Goal: Transaction & Acquisition: Purchase product/service

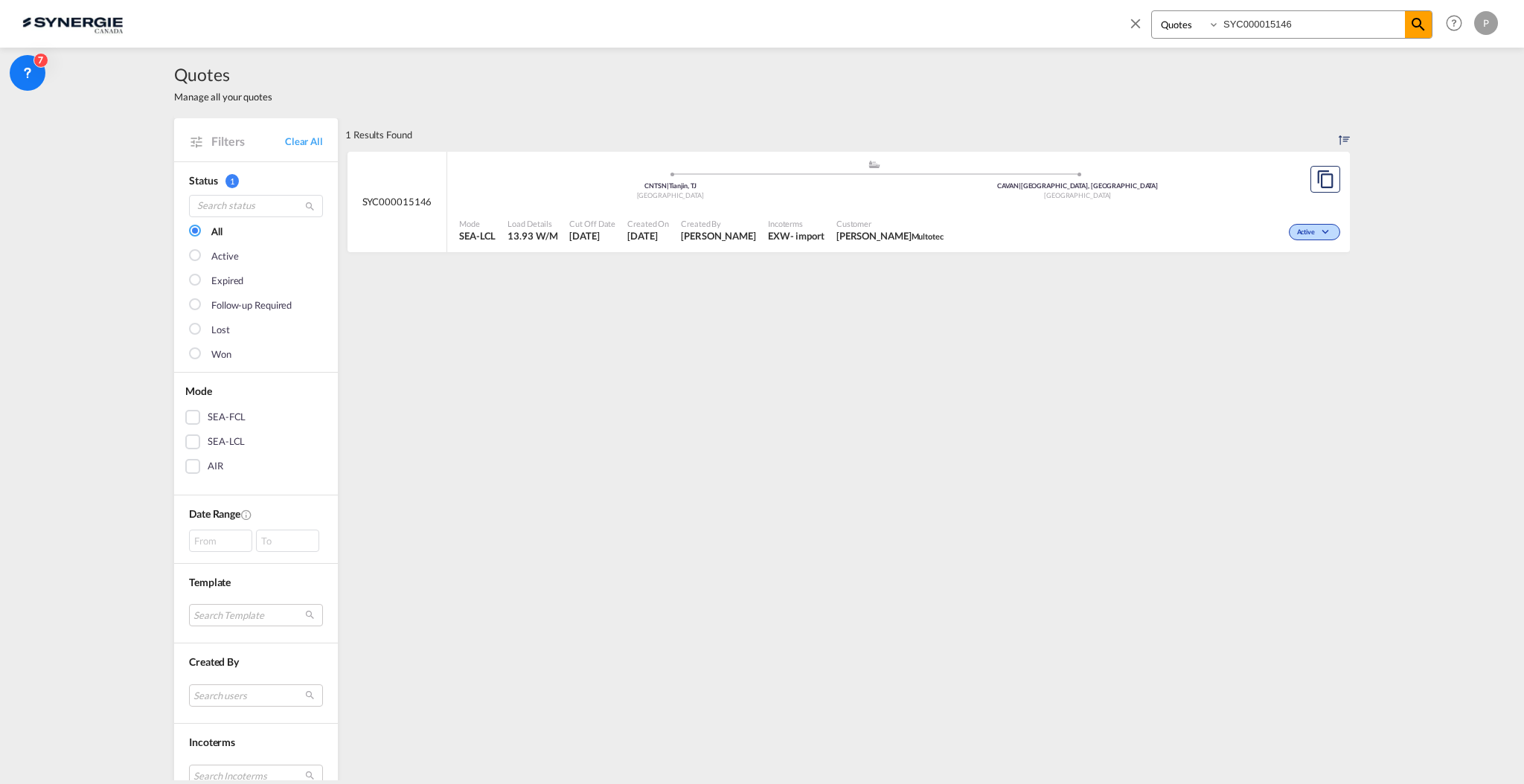
select select "Quotes"
click at [913, 204] on div ".a{fill:#aaa8ad;} .a{fill:#aaa8ad;} CNTSN | Tianjin, TJ China CAVAN | Vancouver…" at bounding box center [874, 183] width 830 height 49
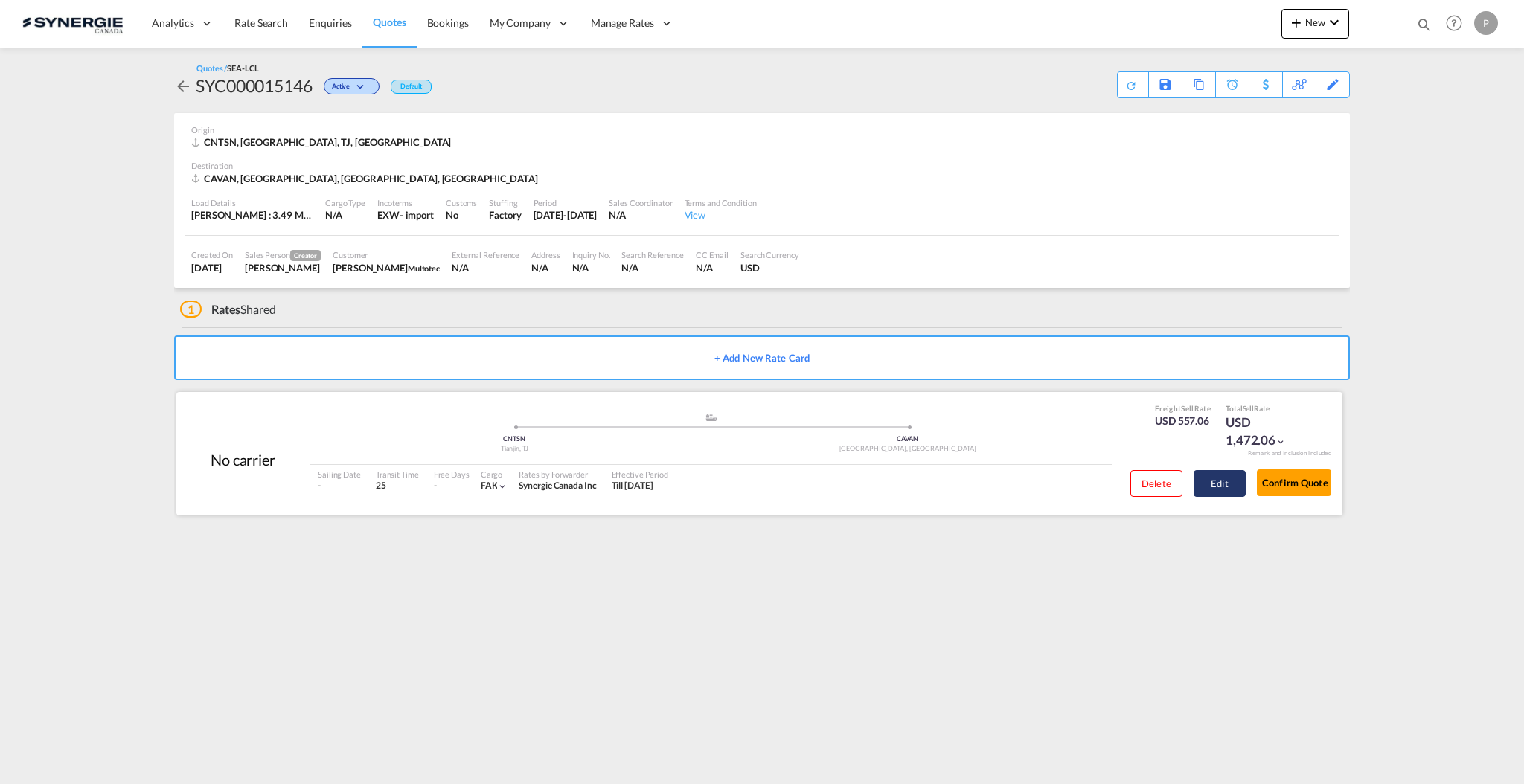
click at [1229, 493] on button "Edit" at bounding box center [1219, 483] width 52 height 27
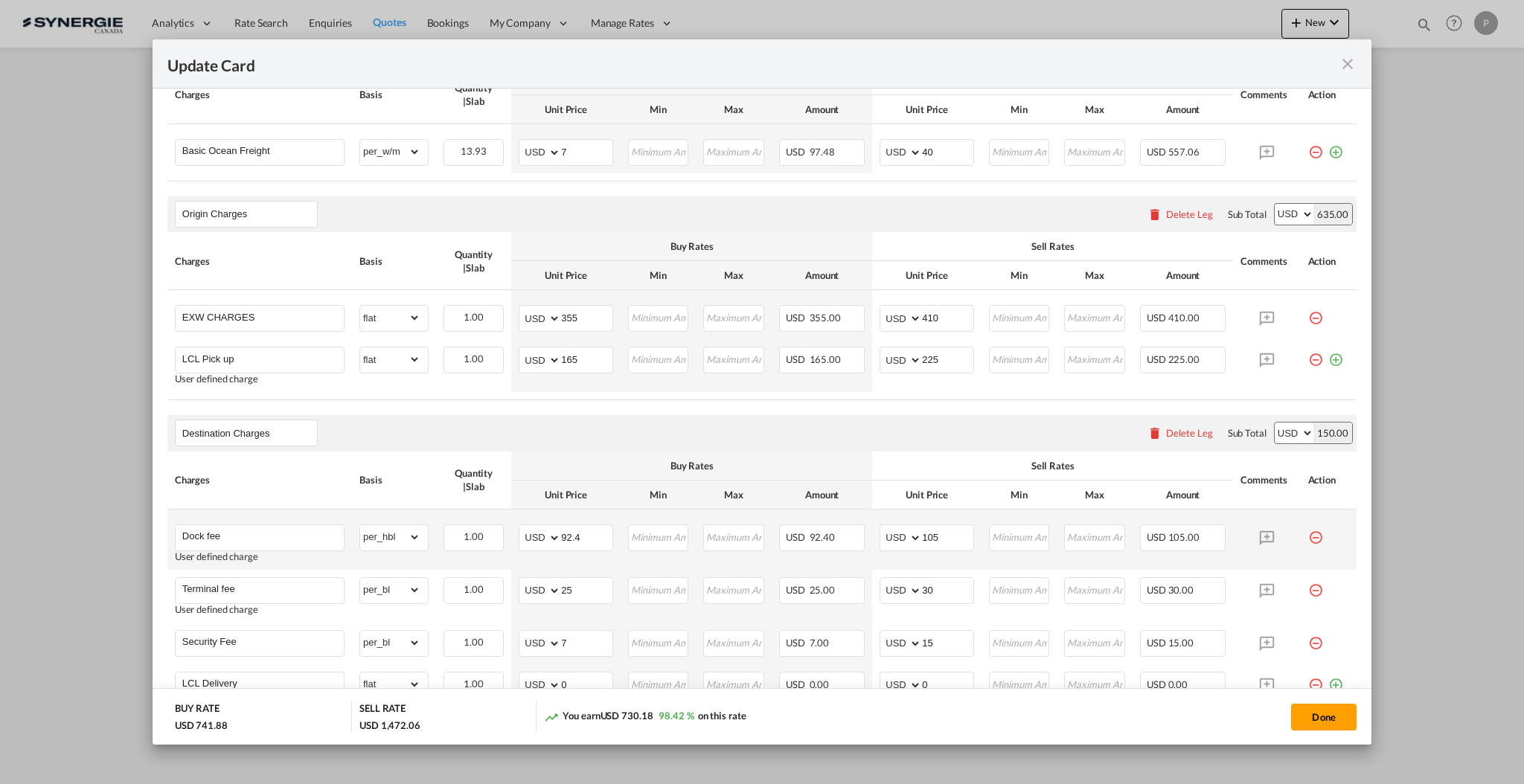
scroll to position [595, 0]
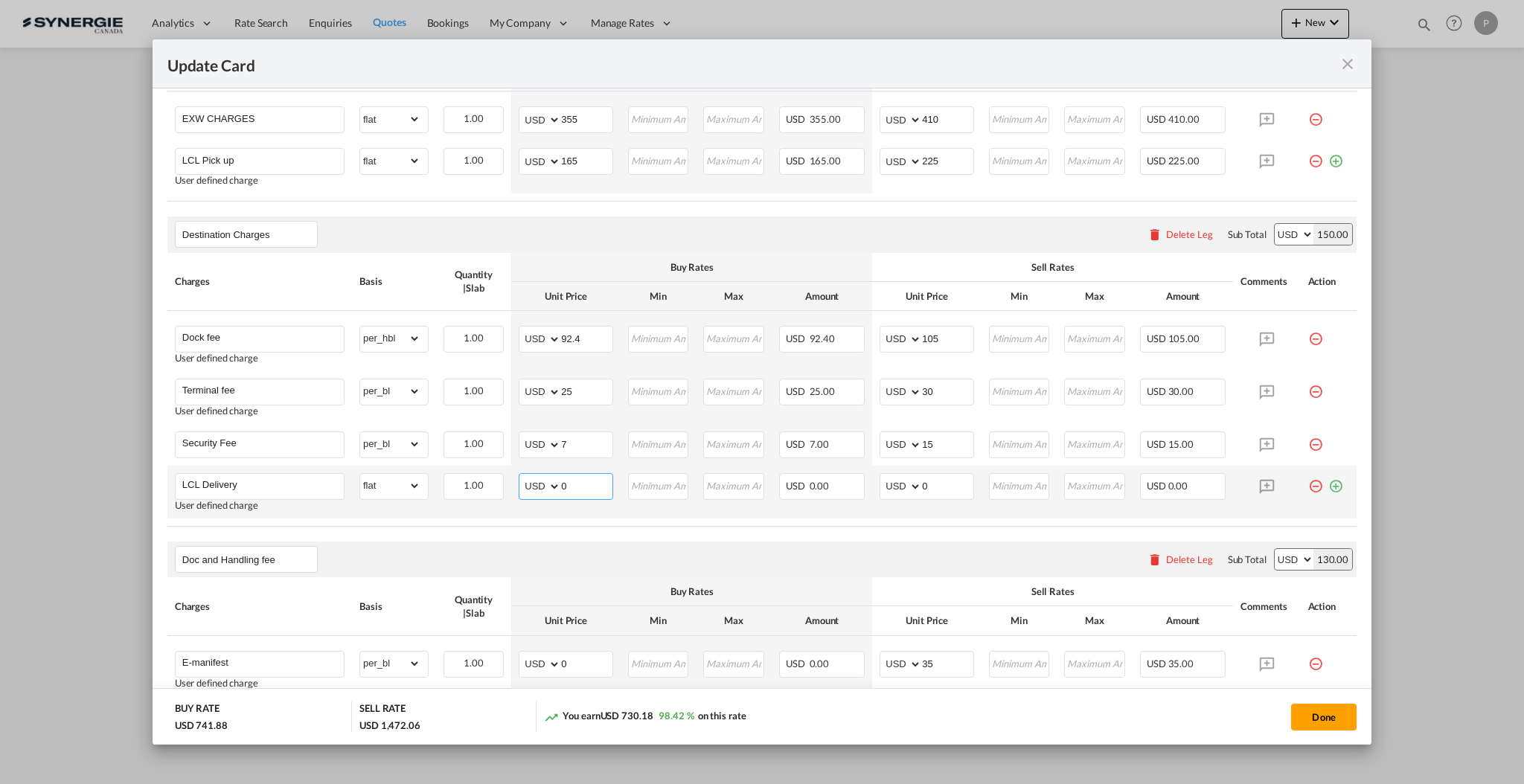
click at [582, 489] on input "0" at bounding box center [587, 485] width 52 height 22
type input "1000"
type input "1100"
click at [927, 481] on input "1100" at bounding box center [947, 485] width 52 height 22
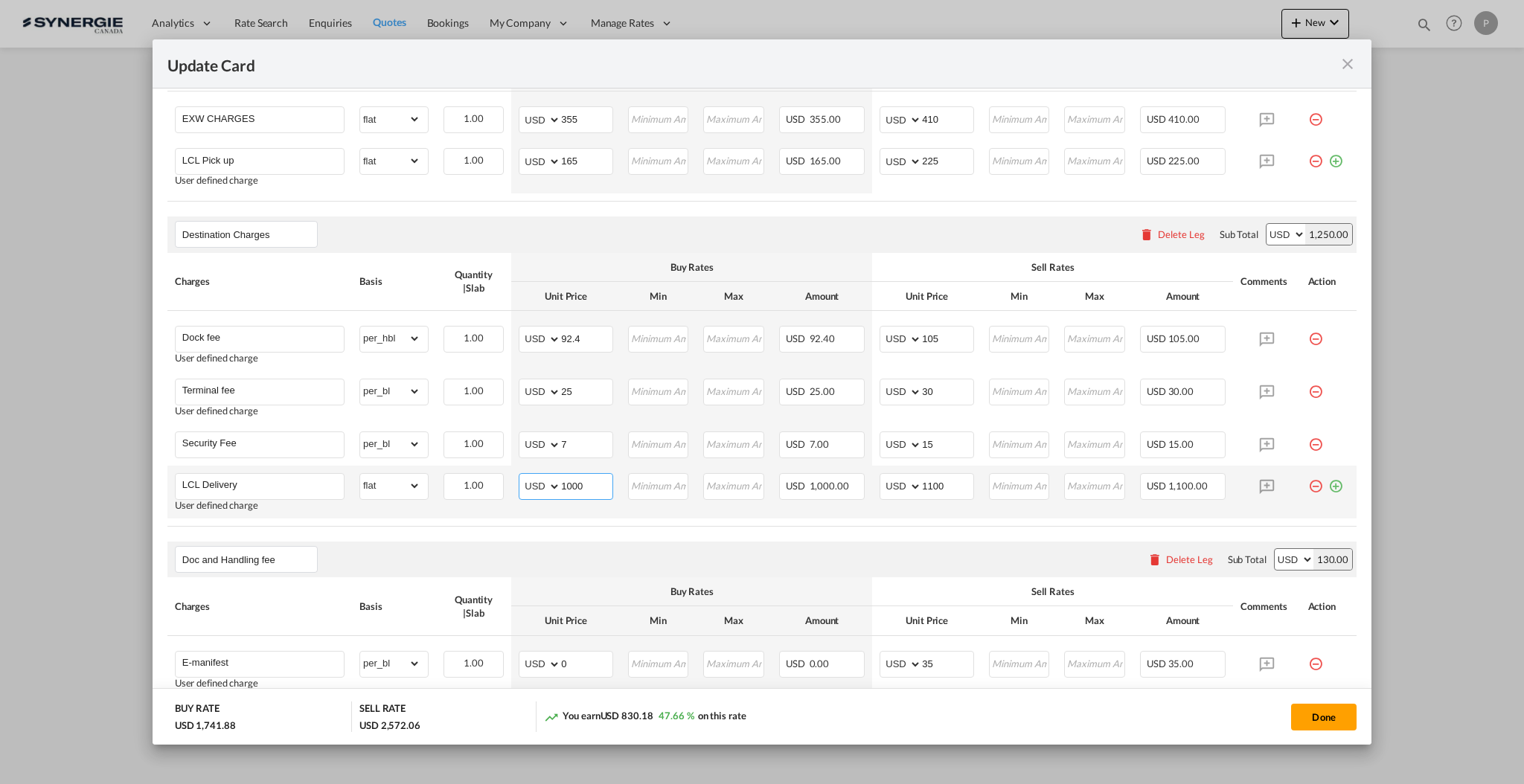
drag, startPoint x: 586, startPoint y: 486, endPoint x: 573, endPoint y: 480, distance: 14.3
click at [573, 480] on input "1000" at bounding box center [587, 485] width 52 height 22
type input "1004"
drag, startPoint x: 929, startPoint y: 487, endPoint x: 925, endPoint y: 479, distance: 8.9
click at [925, 479] on input "1100" at bounding box center [947, 485] width 52 height 22
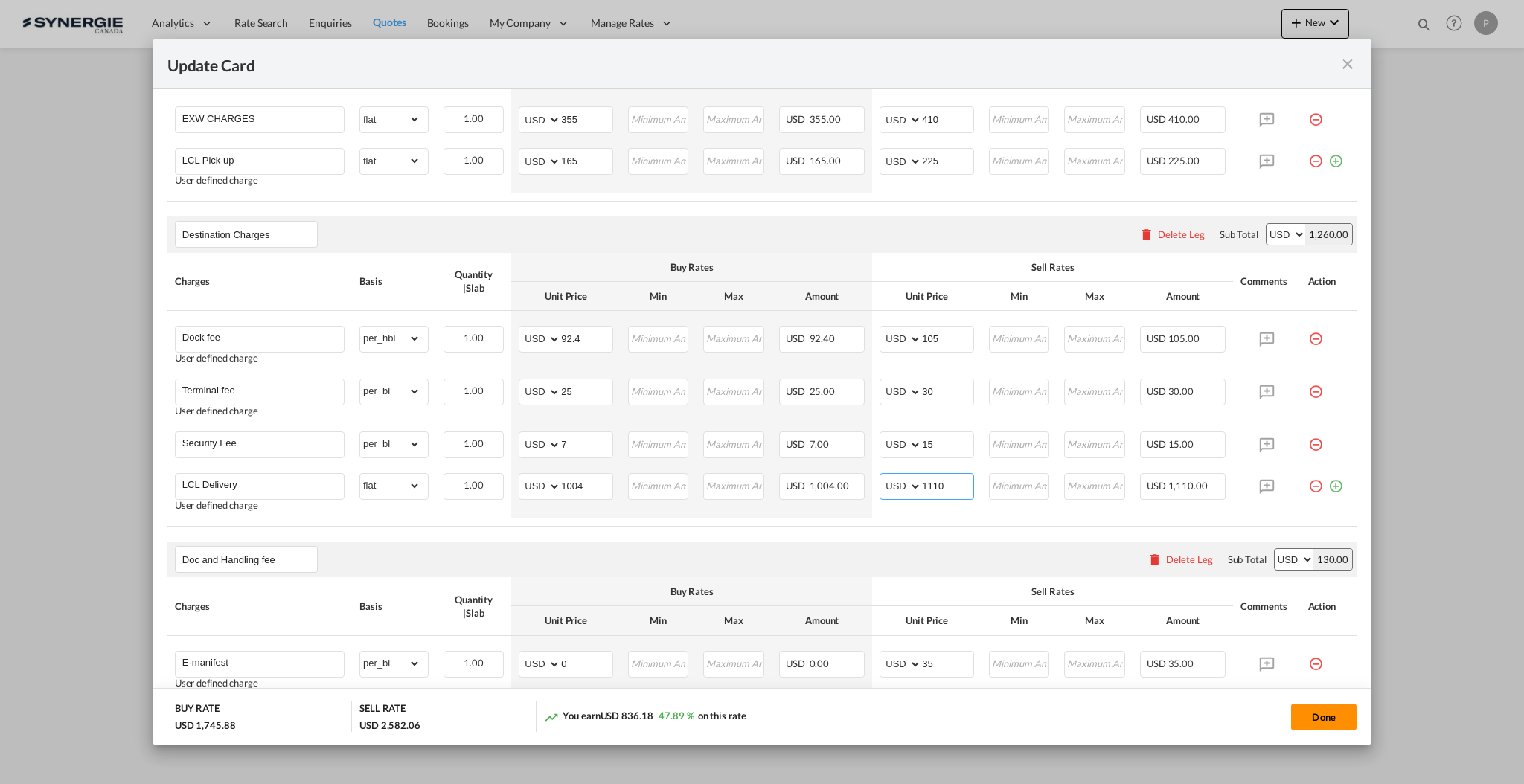
type input "1110"
click at [1306, 721] on button "Done" at bounding box center [1324, 717] width 65 height 27
type input "29 Oct 2025"
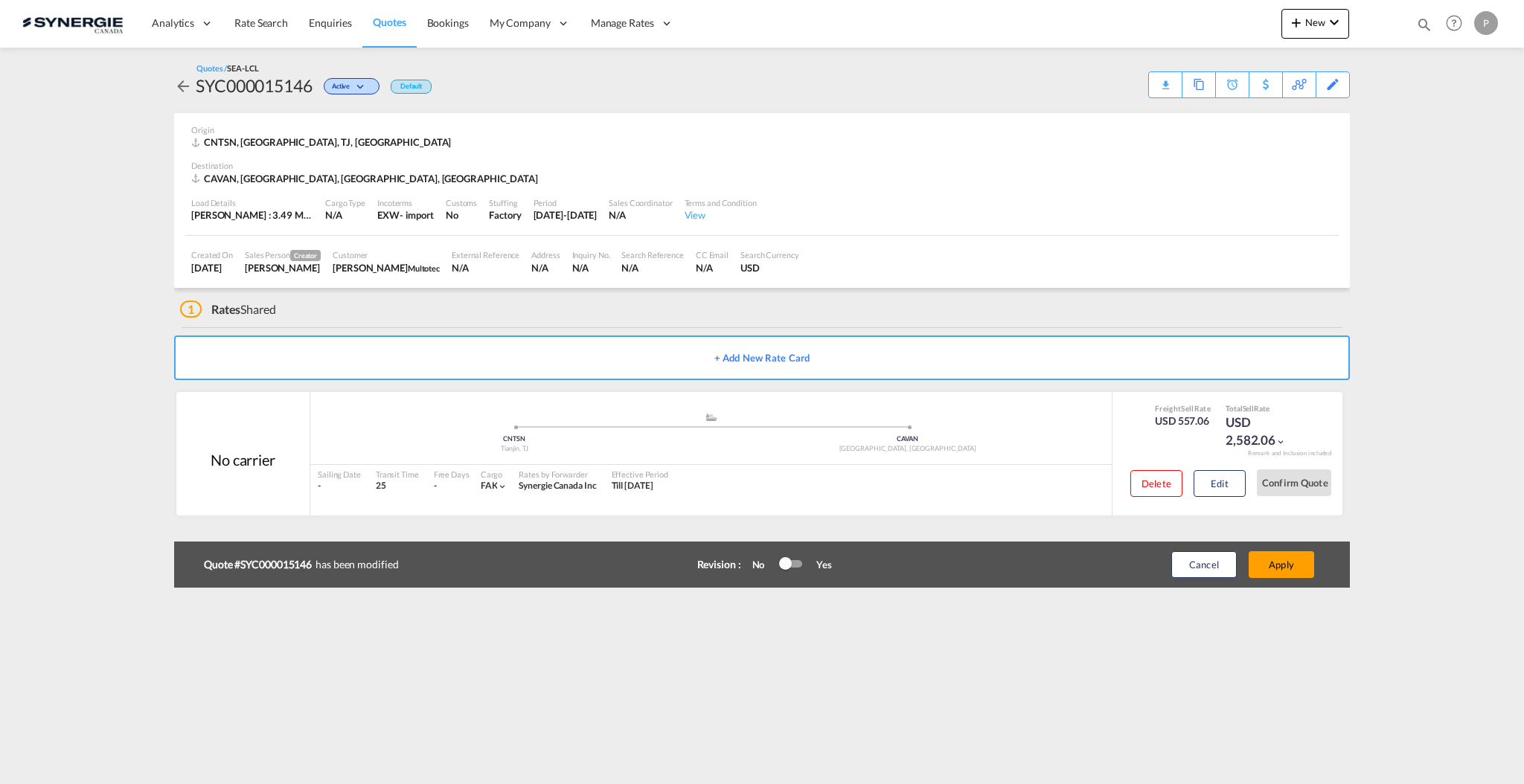
click at [796, 557] on div at bounding box center [790, 565] width 22 height 18
click at [1290, 569] on button "Apply" at bounding box center [1281, 564] width 65 height 27
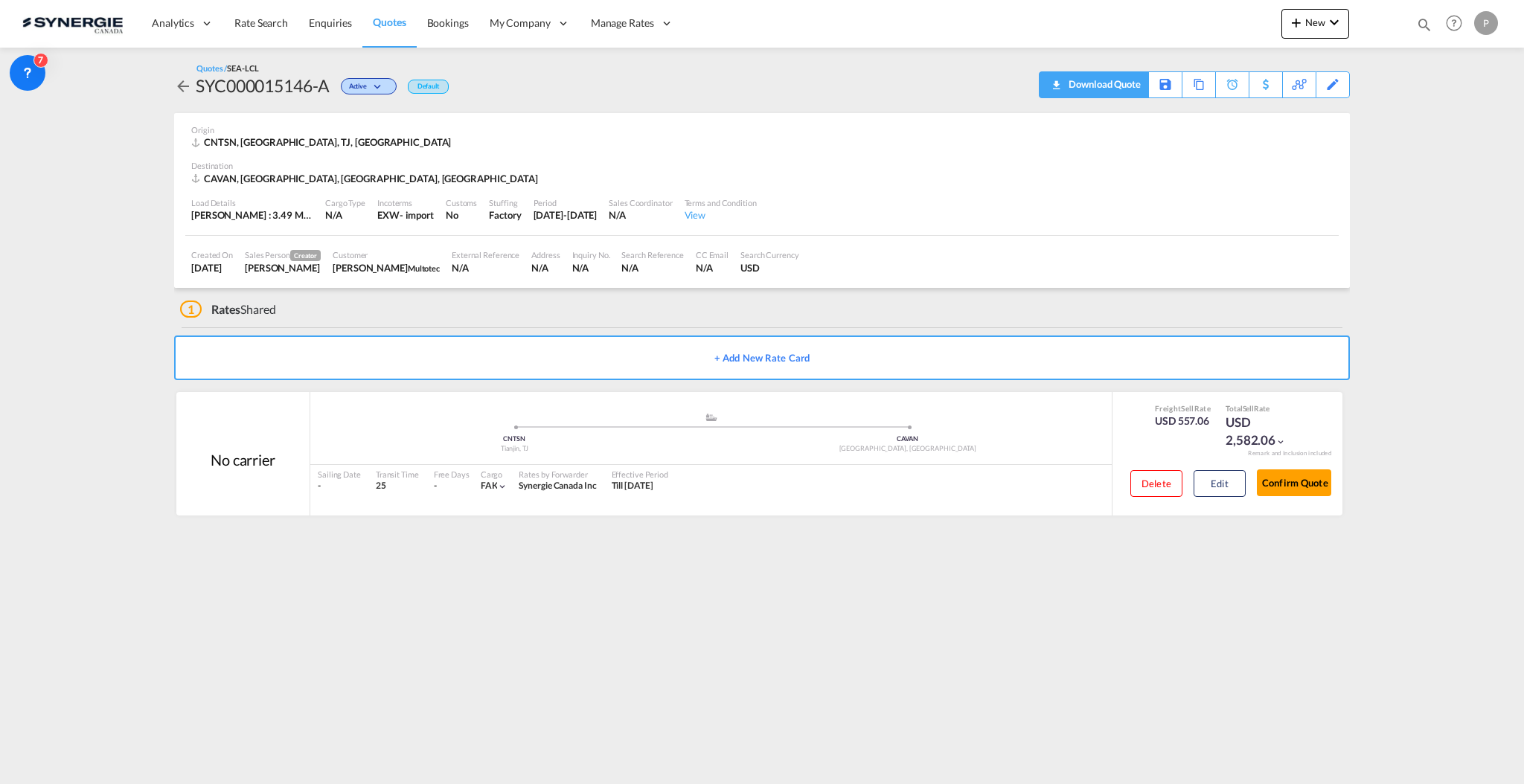
click at [1126, 83] on div "Download Quote" at bounding box center [1103, 83] width 76 height 24
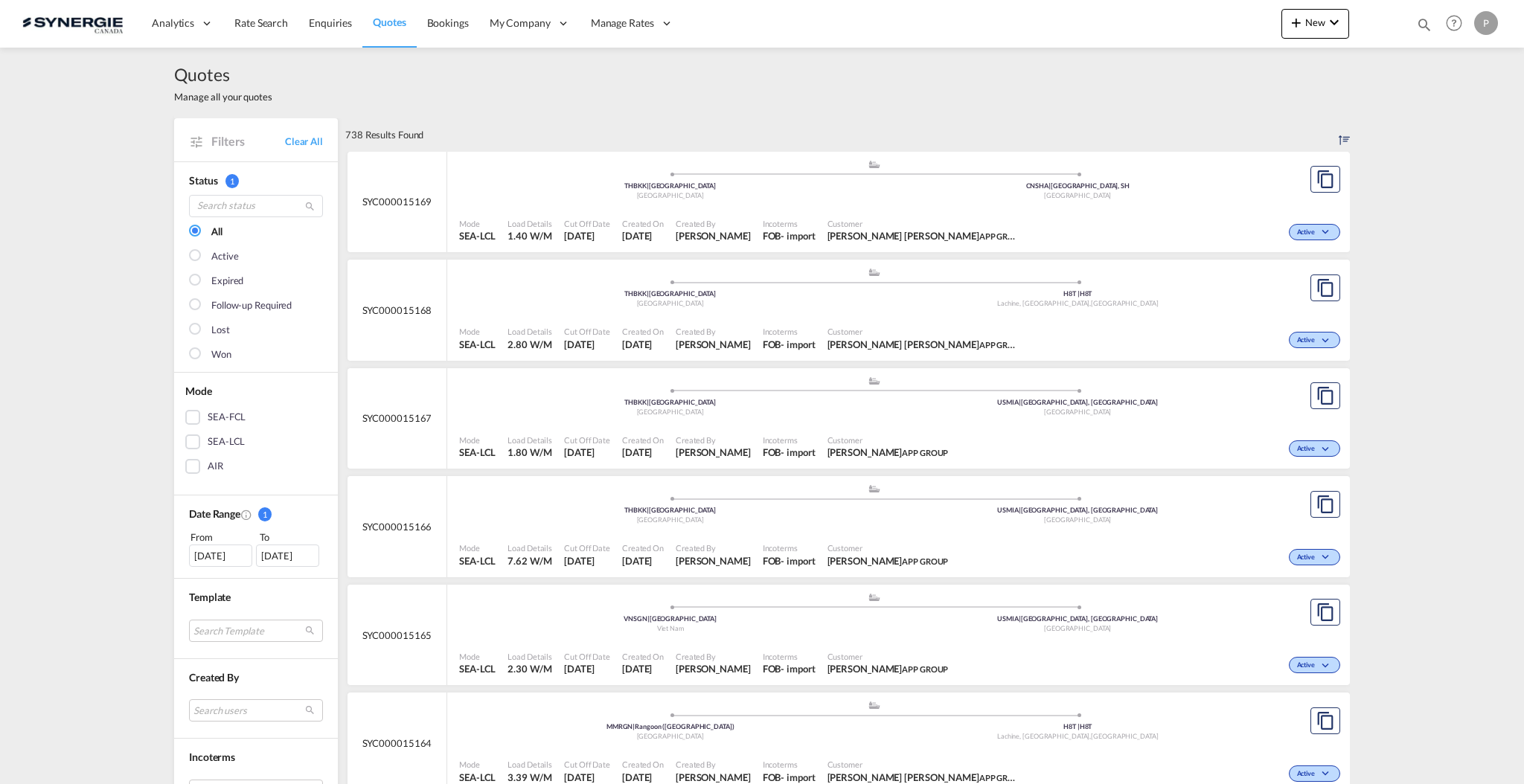
select select "Quotes"
click at [1419, 22] on md-icon "icon-magnify" at bounding box center [1425, 25] width 17 height 17
click at [1155, 30] on select "Bookings Quotes Enquiries" at bounding box center [1186, 24] width 71 height 27
click at [1264, 13] on input at bounding box center [1312, 24] width 185 height 26
paste input "SYC000013829"
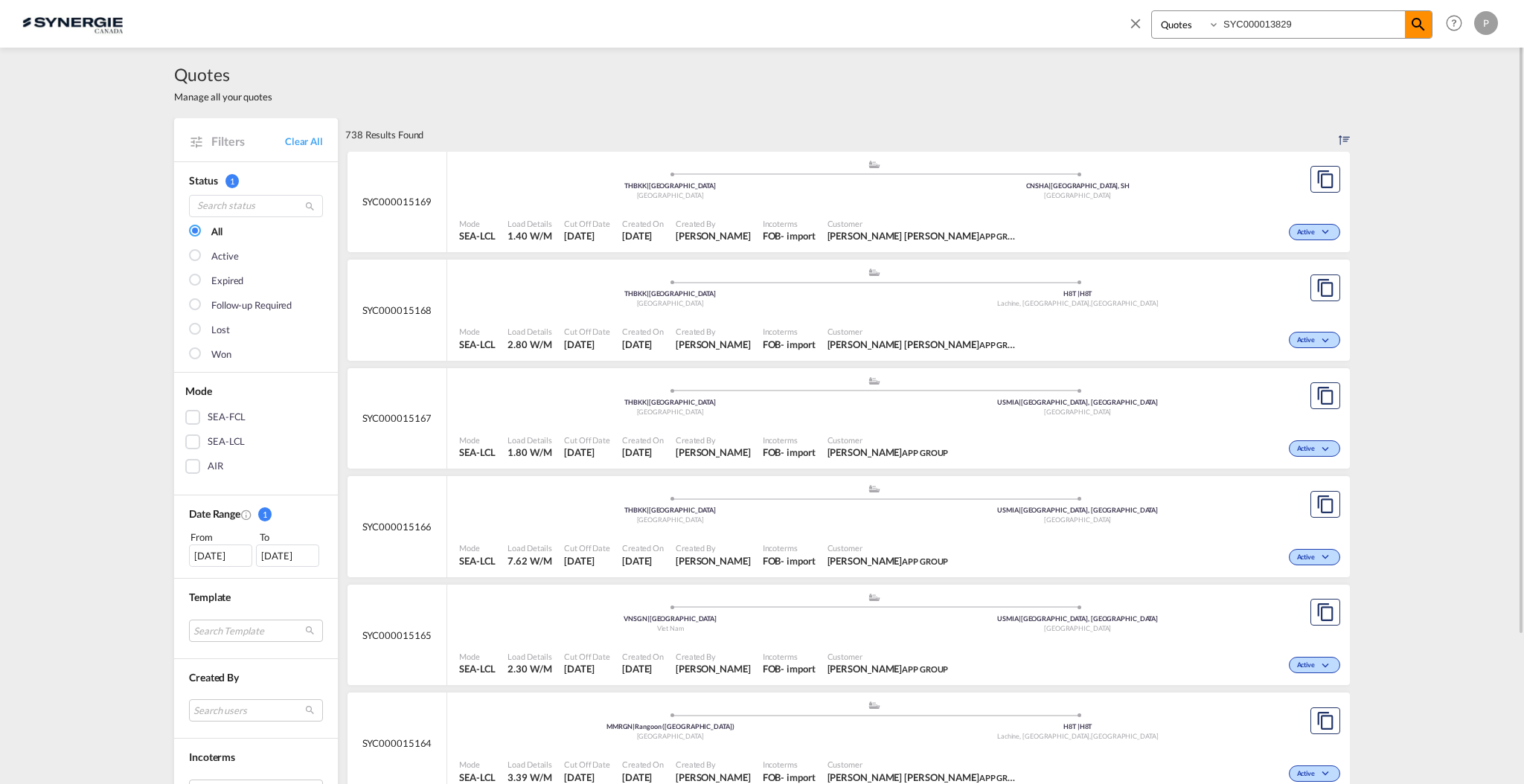
type input "SYC000013829"
click at [1427, 27] on span at bounding box center [1418, 24] width 27 height 27
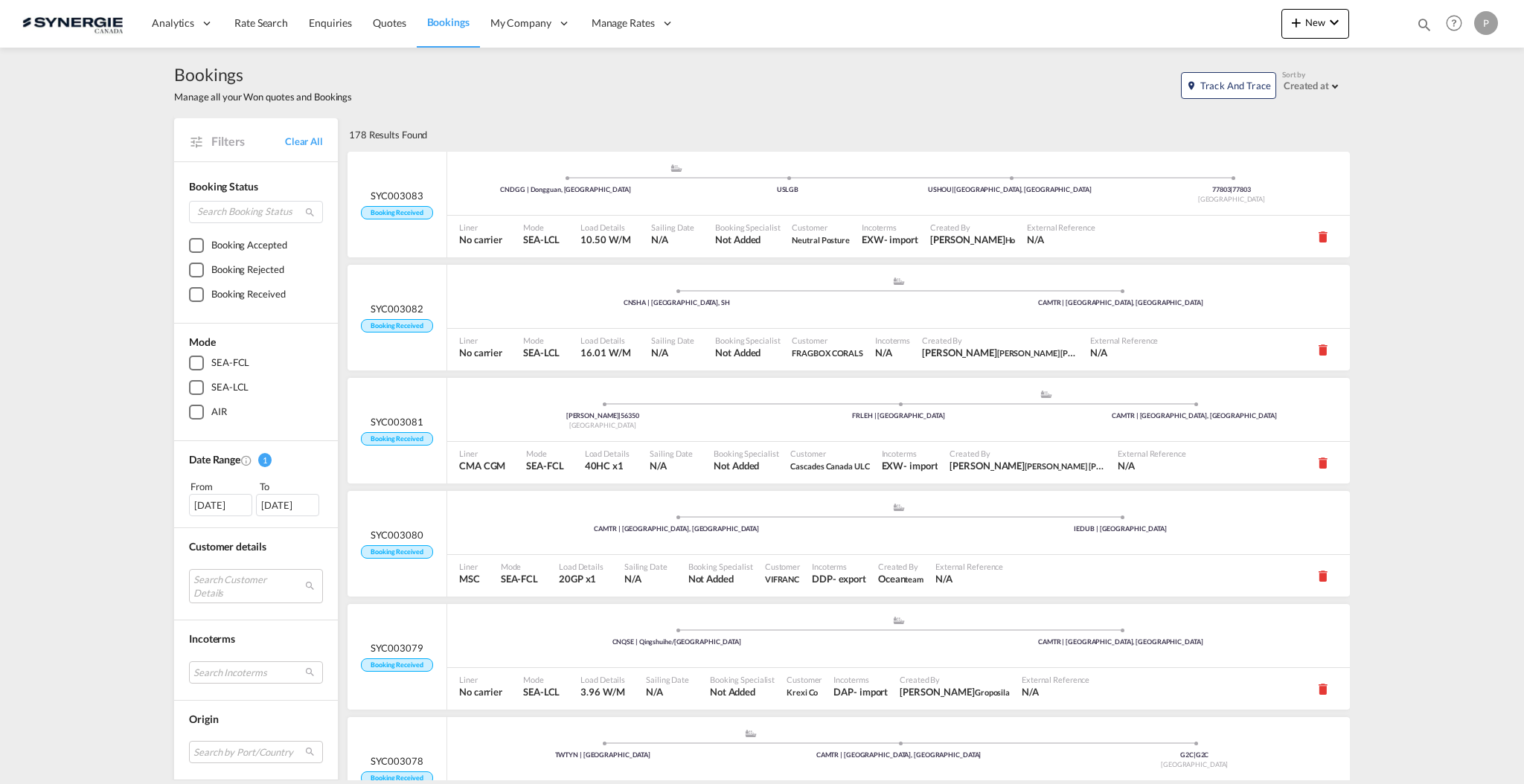
click at [1425, 27] on md-icon "icon-magnify" at bounding box center [1425, 25] width 17 height 17
click at [1195, 29] on select "Bookings Quotes Enquiries" at bounding box center [1186, 24] width 71 height 27
select select "Quotes"
click at [1152, 11] on select "Bookings Quotes Enquiries" at bounding box center [1186, 24] width 71 height 27
click at [1240, 44] on div "Bookings Quotes Enquiries" at bounding box center [1280, 28] width 305 height 36
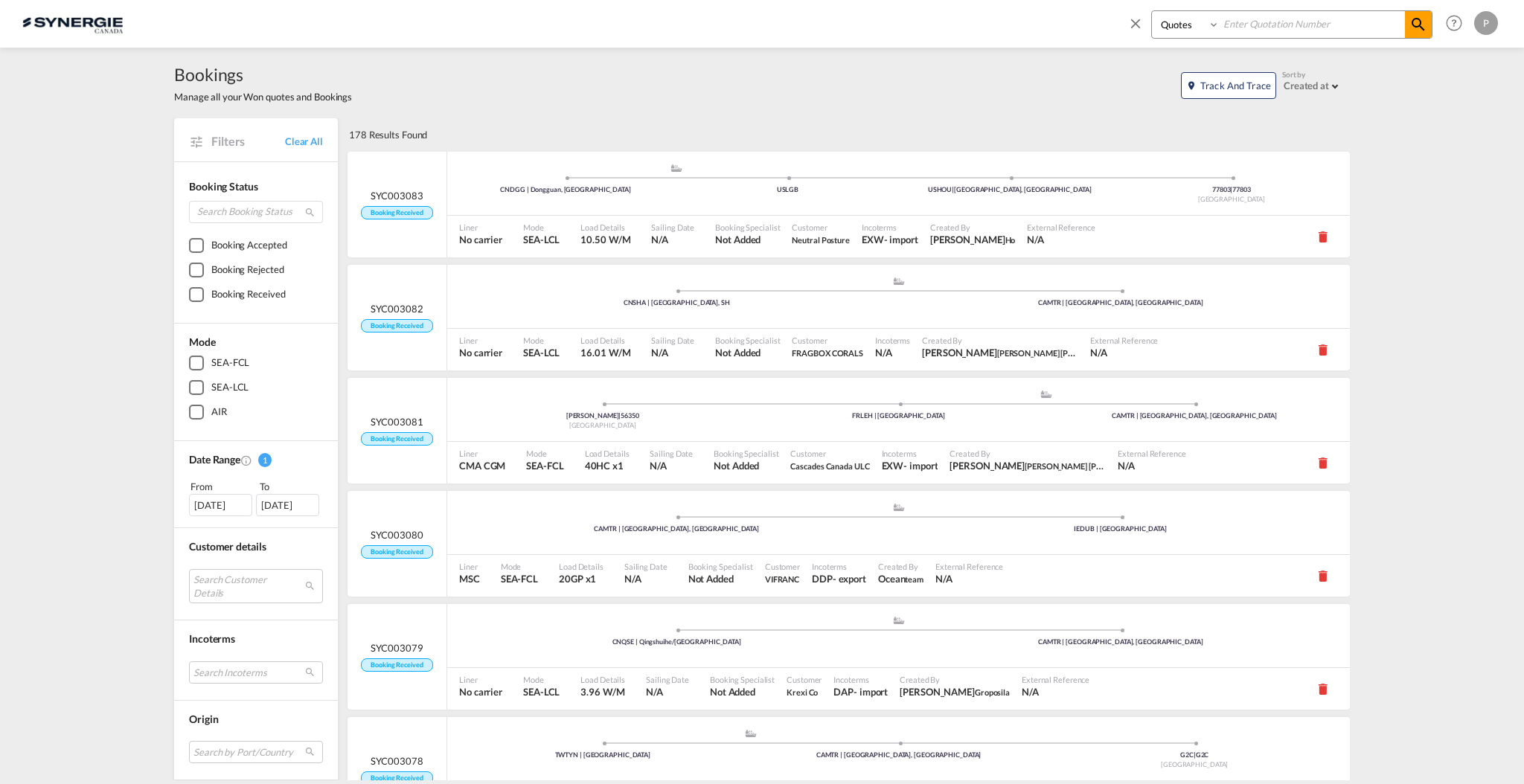
click at [1252, 27] on input at bounding box center [1312, 24] width 185 height 26
paste input "SYC000013829"
type input "SYC000013829"
click at [1411, 20] on md-icon "icon-magnify" at bounding box center [1419, 25] width 18 height 18
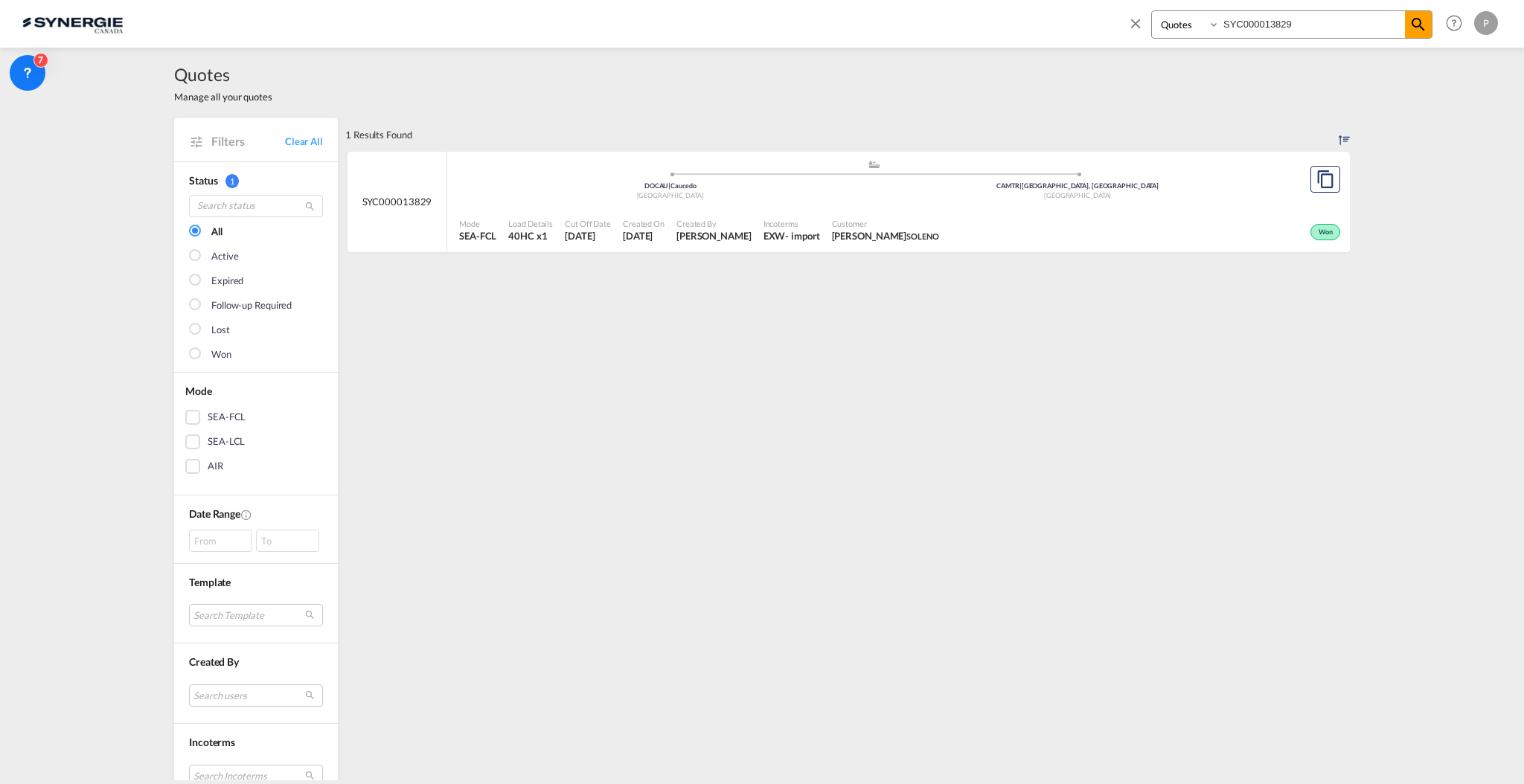
click at [760, 191] on div "Dominican Republic" at bounding box center [671, 196] width 408 height 10
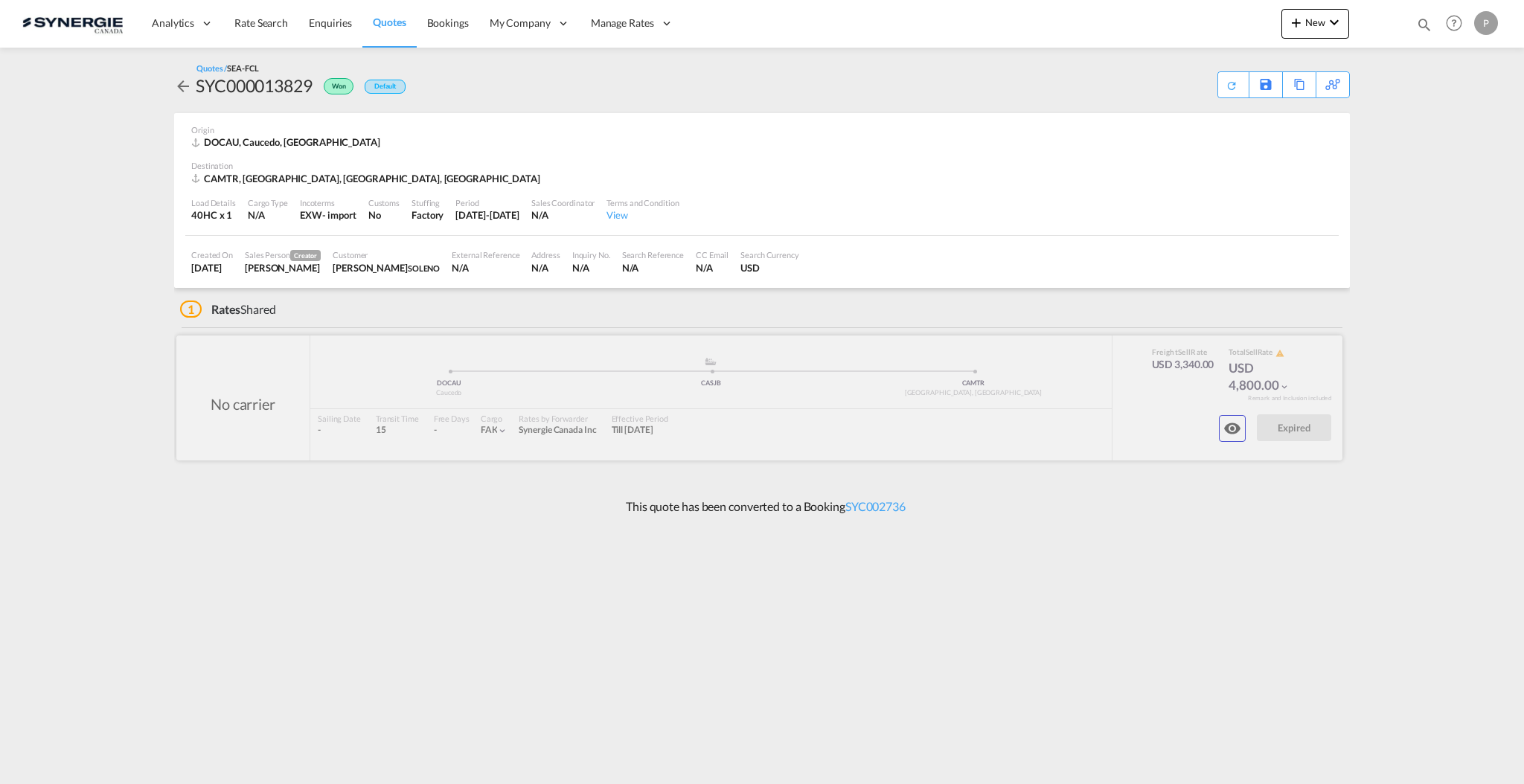
click at [1221, 433] on button "button" at bounding box center [1232, 428] width 27 height 27
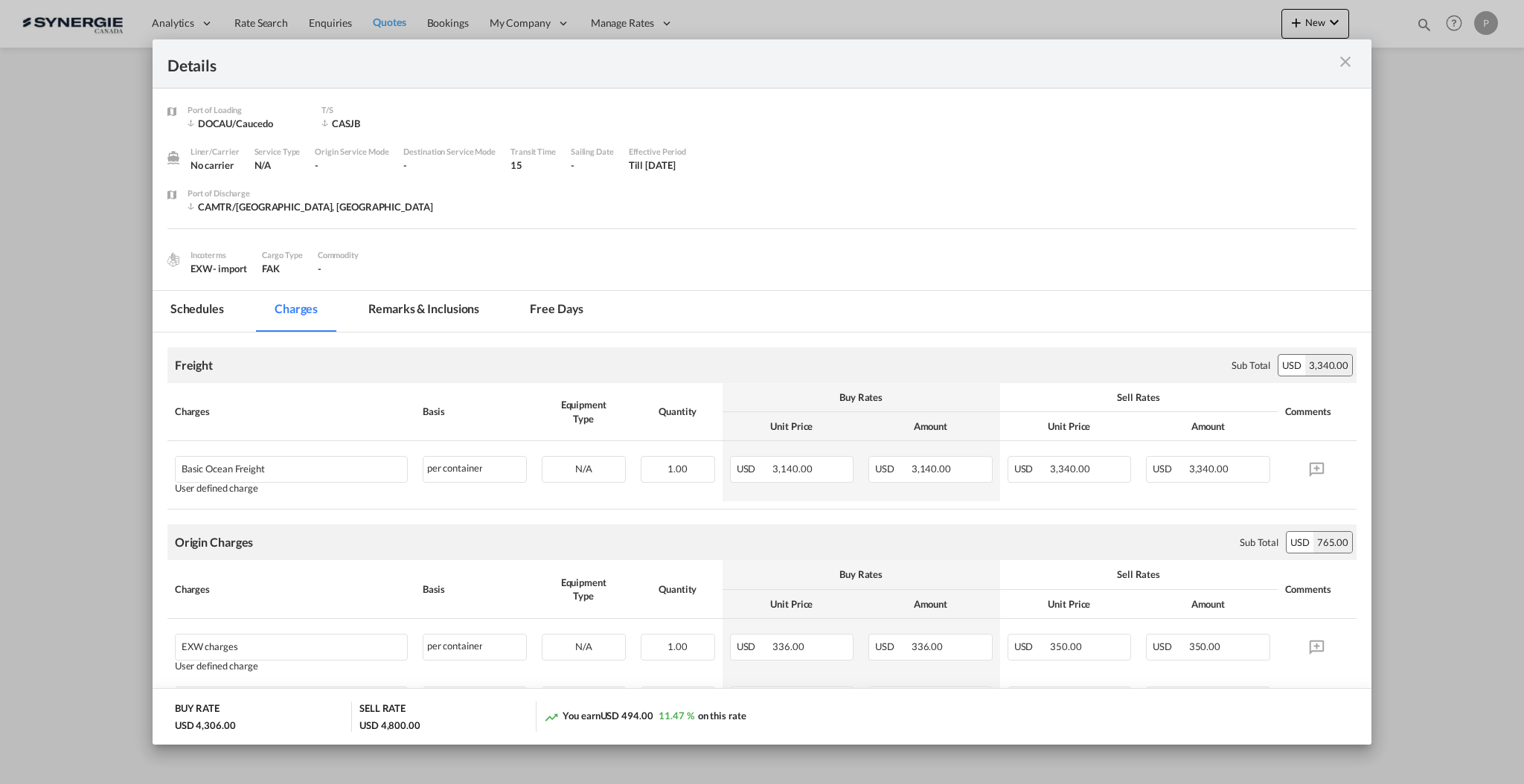
click at [432, 291] on md-tab-item "Remarks & Inclusions" at bounding box center [423, 312] width 146 height 41
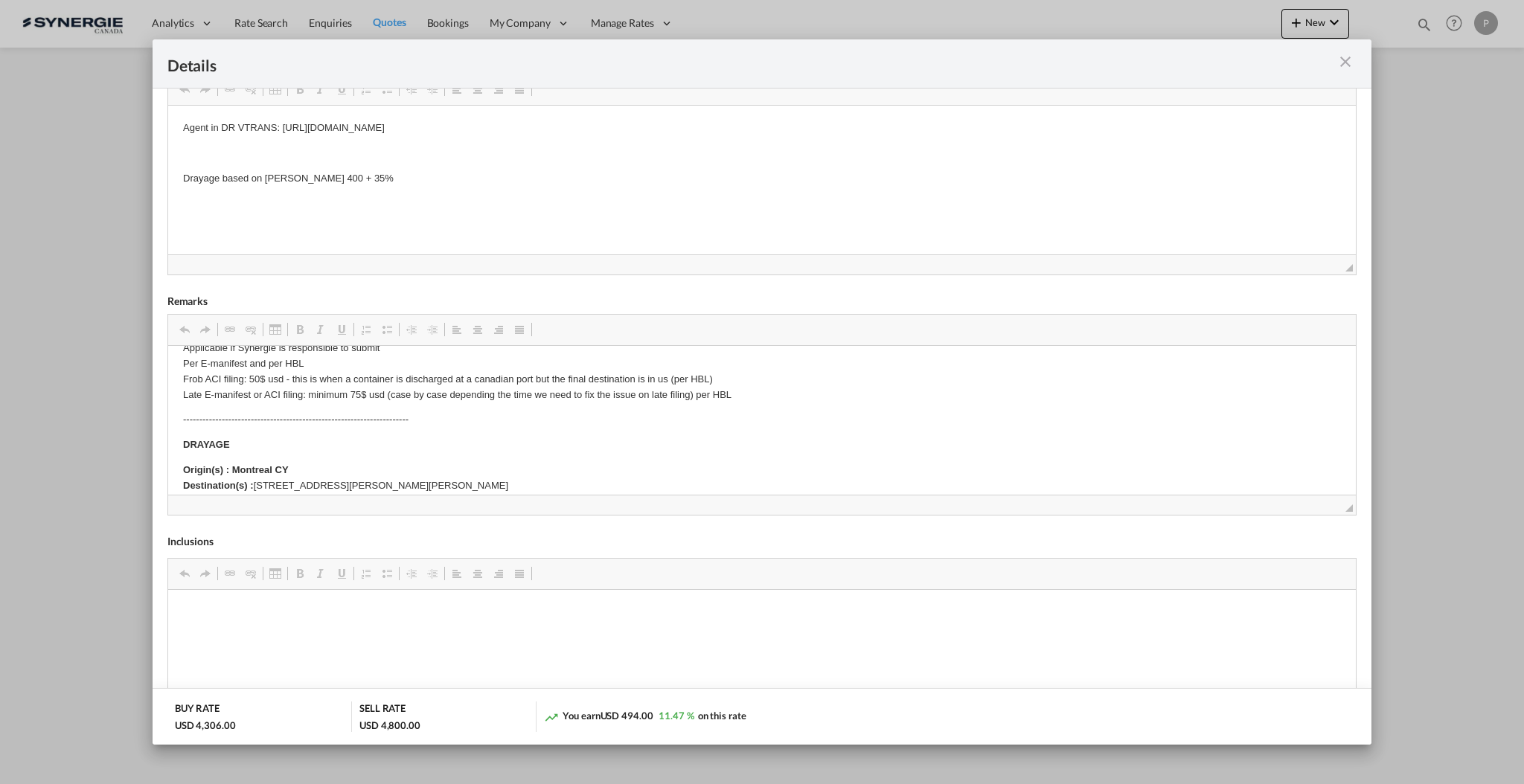
scroll to position [297, 0]
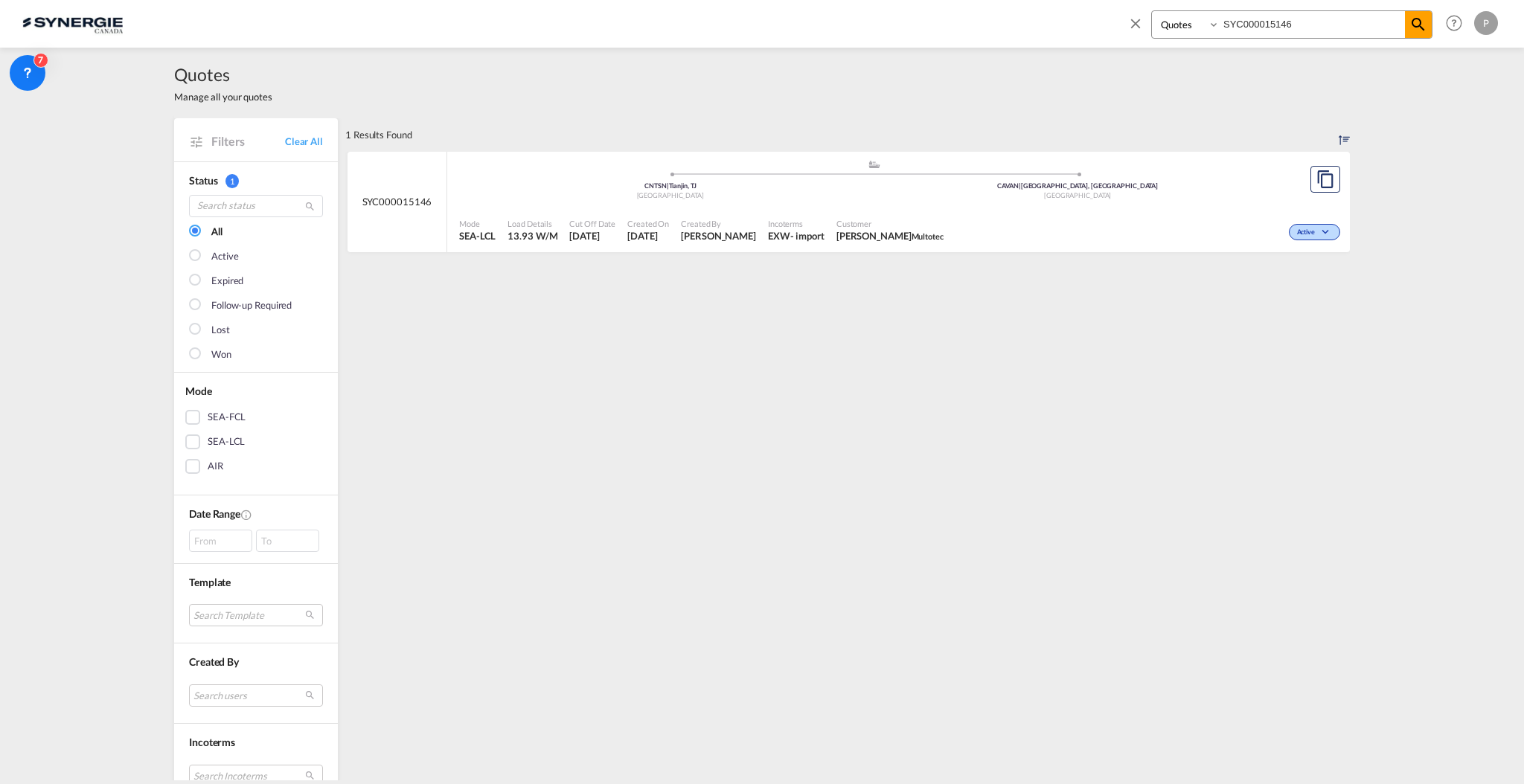
select select "Quotes"
click at [1134, 17] on md-icon "icon-close" at bounding box center [1136, 24] width 17 height 17
click at [1335, 28] on md-icon "icon-chevron-down" at bounding box center [1334, 23] width 18 height 18
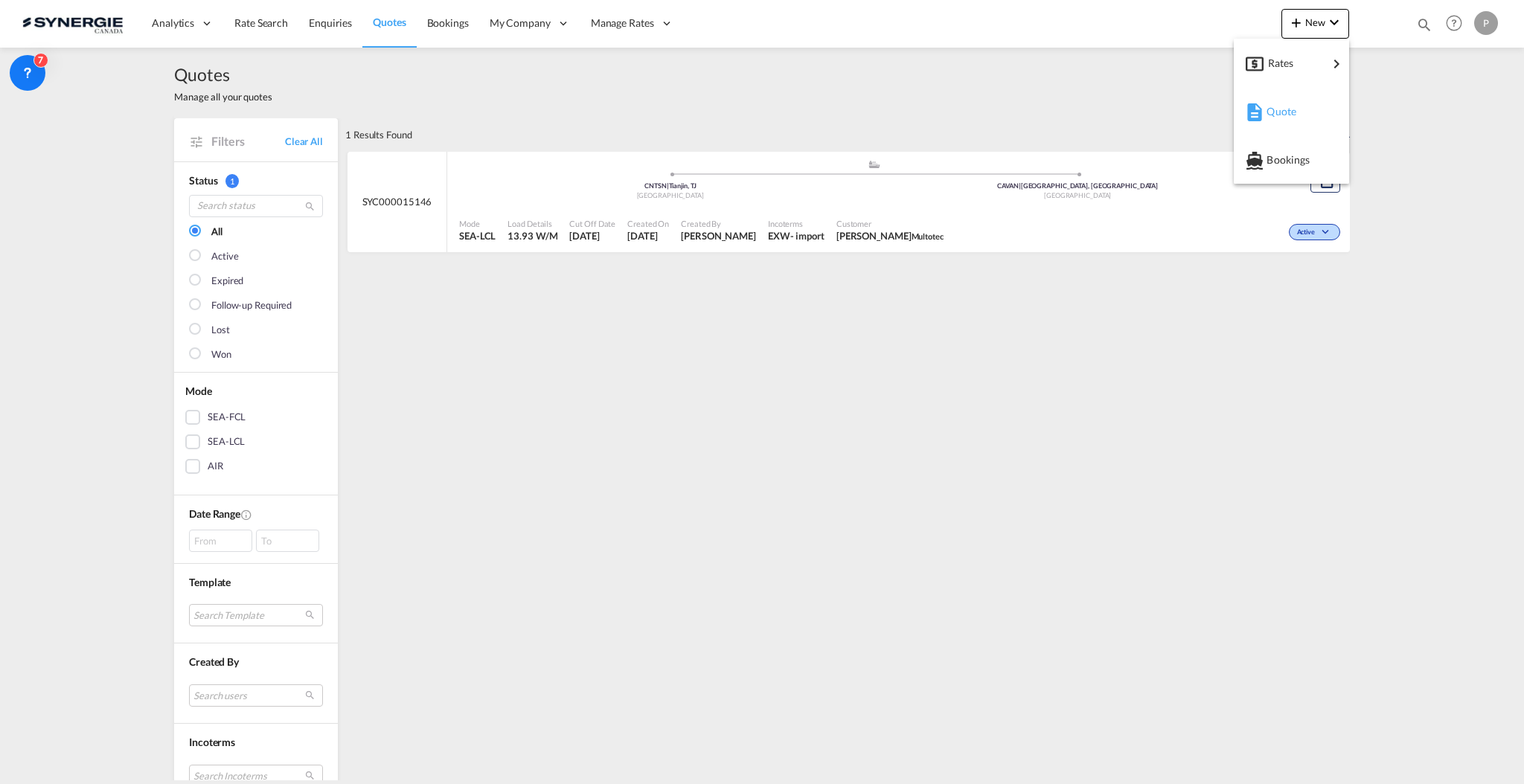
click at [1319, 105] on div "Quote" at bounding box center [1293, 111] width 55 height 37
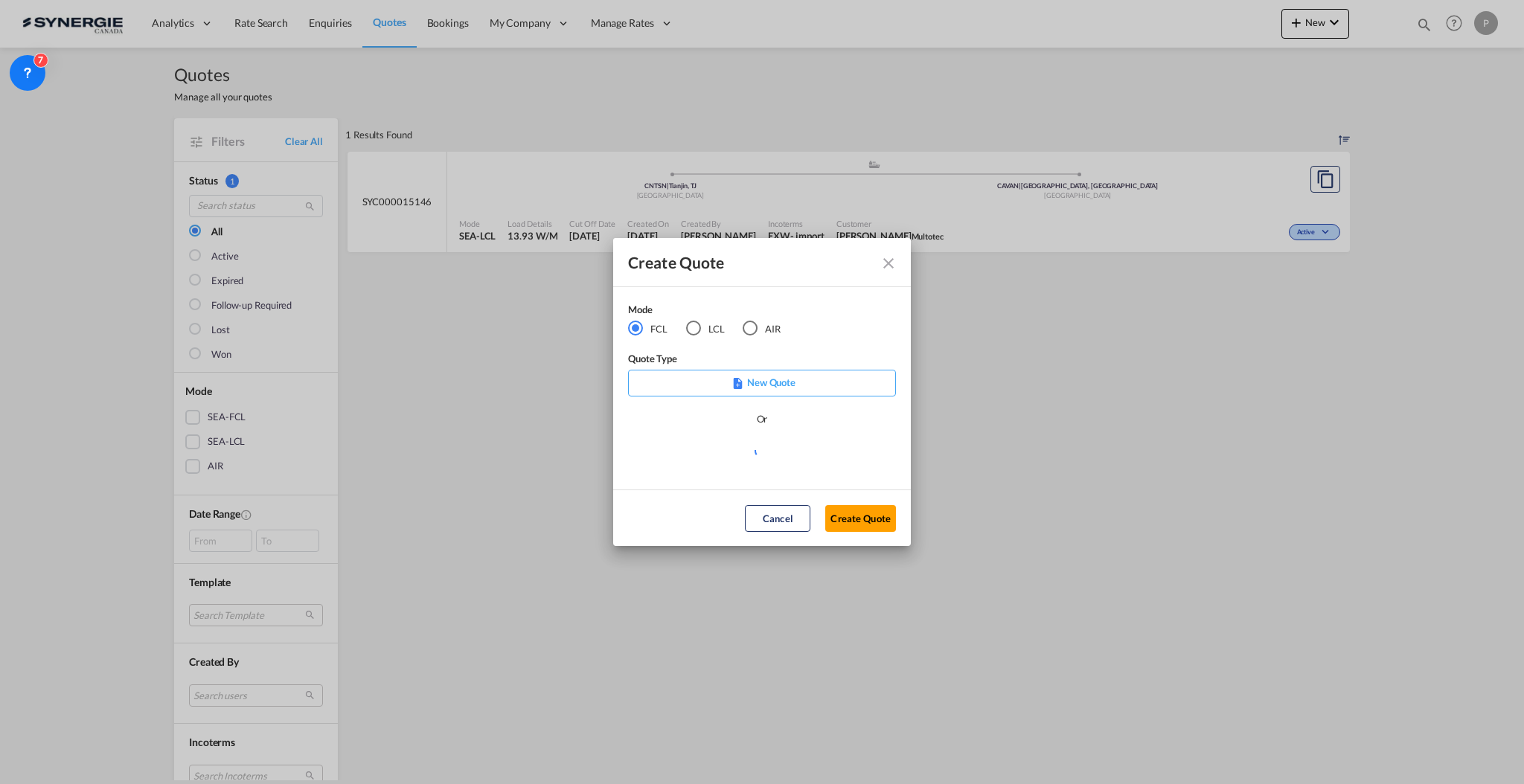
click at [701, 334] on md-radio-button "LCL" at bounding box center [705, 329] width 39 height 17
click at [738, 459] on md-select "Select template *NEW* FCL FREEHAND / DAP [PERSON_NAME] | [DATE] *NEW* Import FC…" at bounding box center [762, 456] width 268 height 30
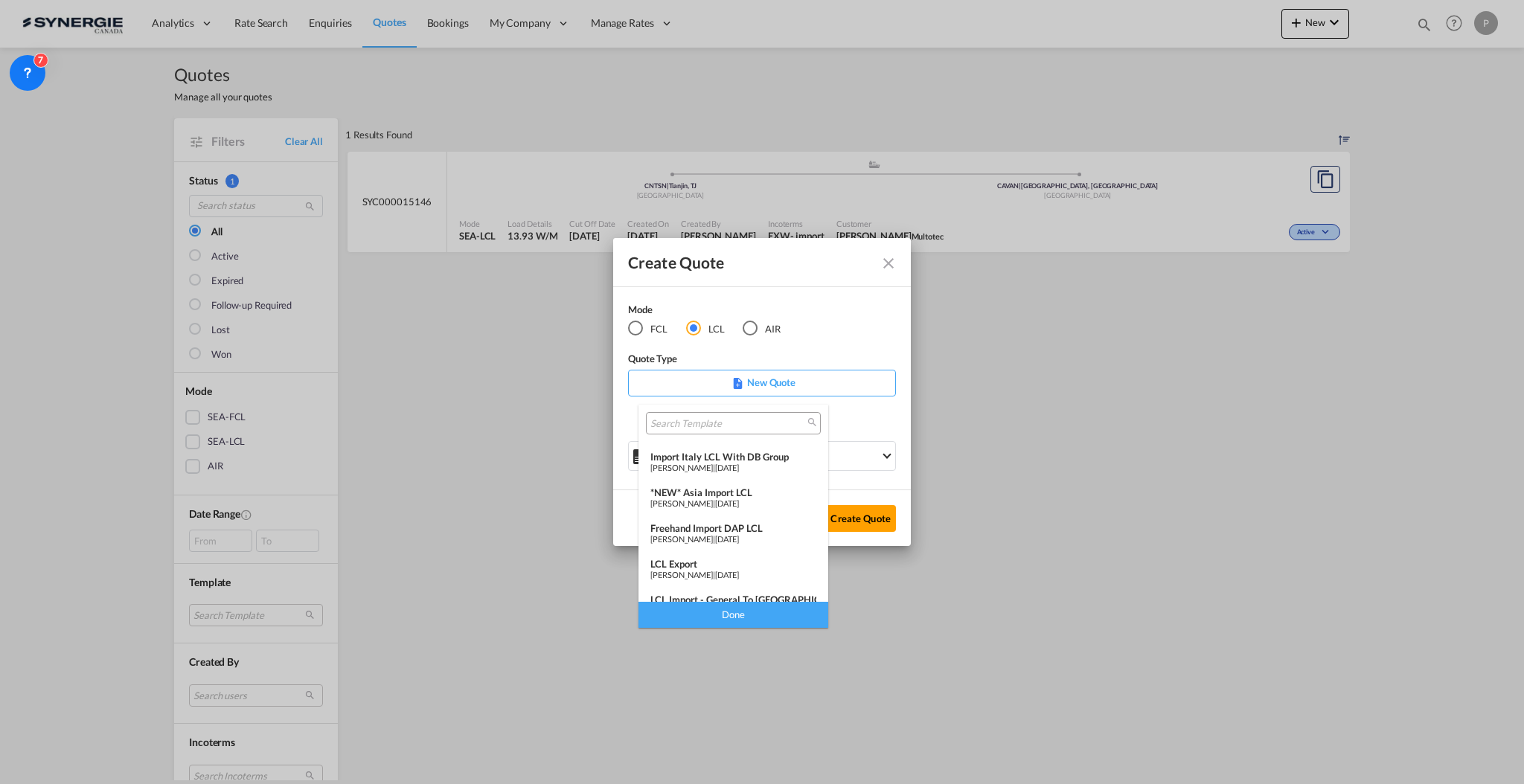
scroll to position [193, 0]
click at [739, 584] on span "[DATE]" at bounding box center [727, 588] width 24 height 10
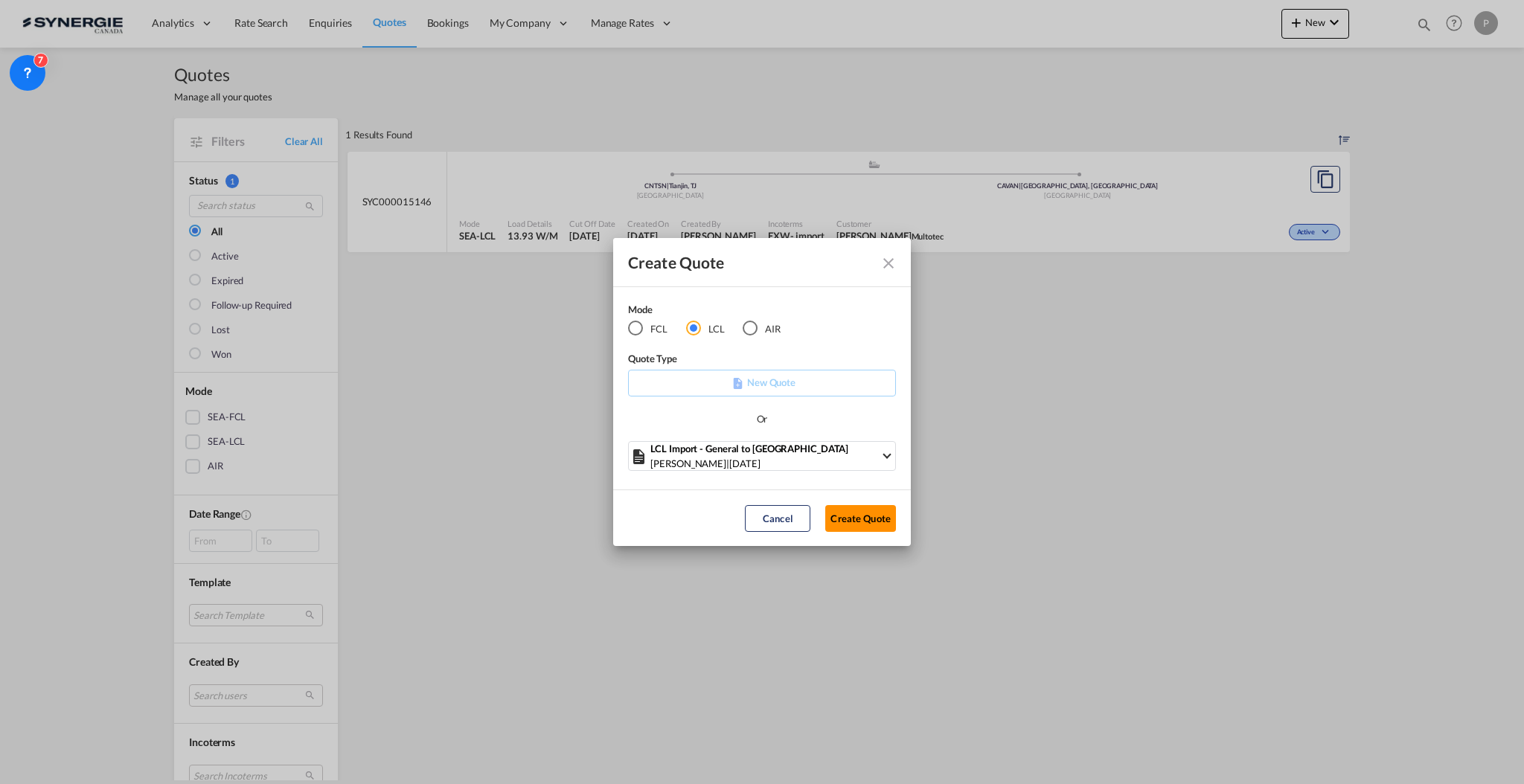
click at [874, 519] on button "Create Quote" at bounding box center [860, 518] width 71 height 27
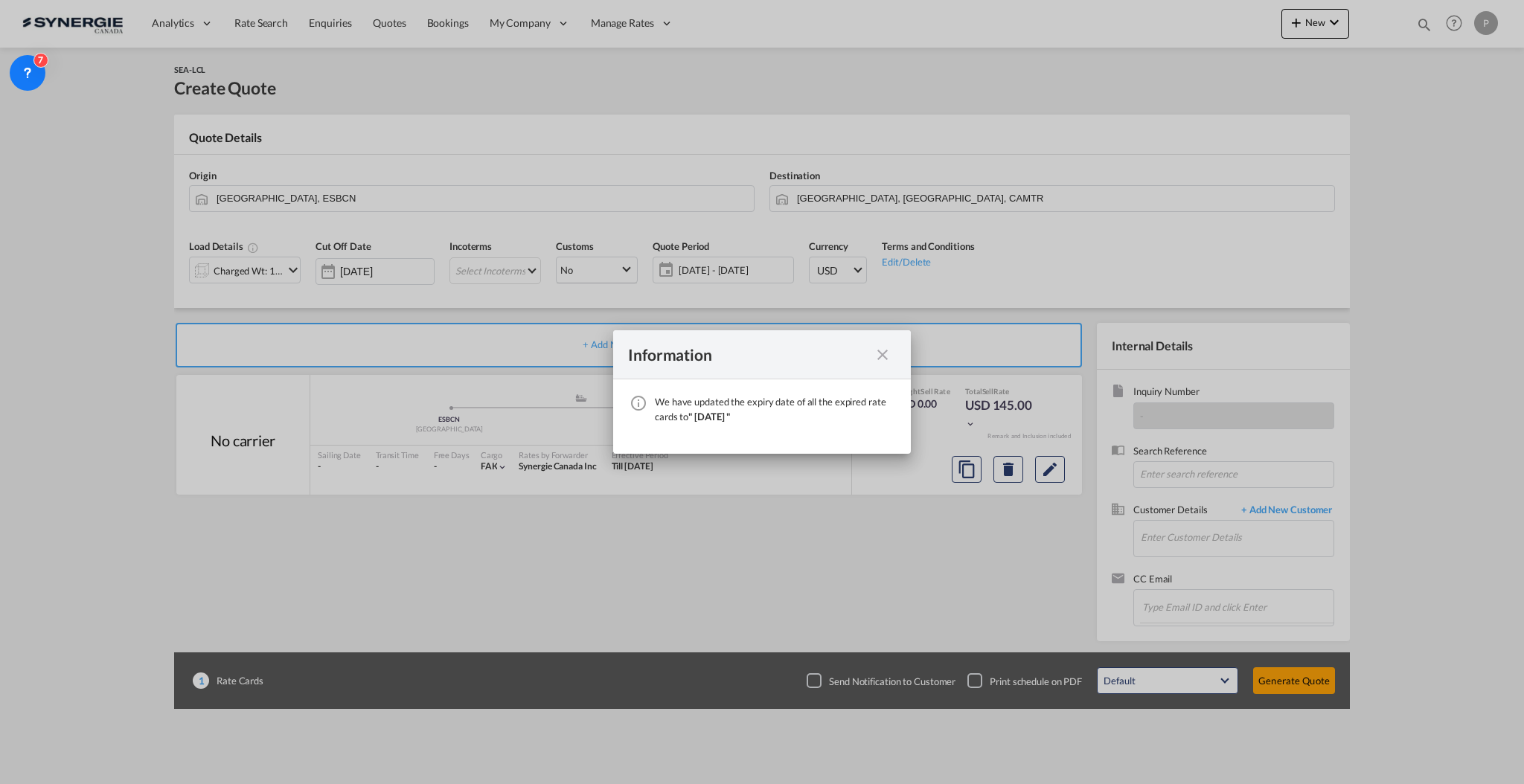
click at [877, 353] on md-icon "icon-close fg-AAA8AD cursor" at bounding box center [883, 355] width 18 height 18
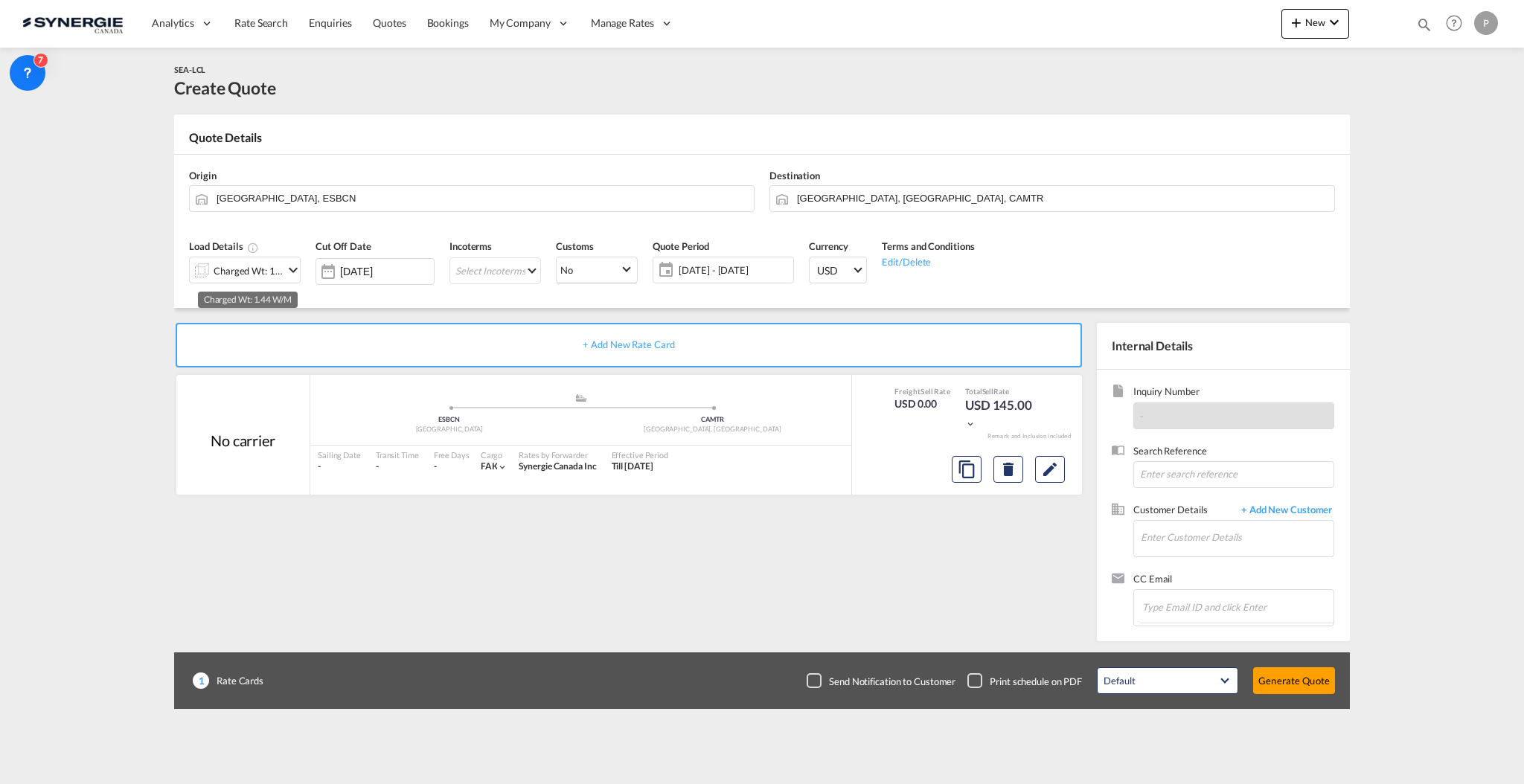
click at [276, 271] on div "Charged Wt: 1.44 W/M" at bounding box center [249, 270] width 70 height 20
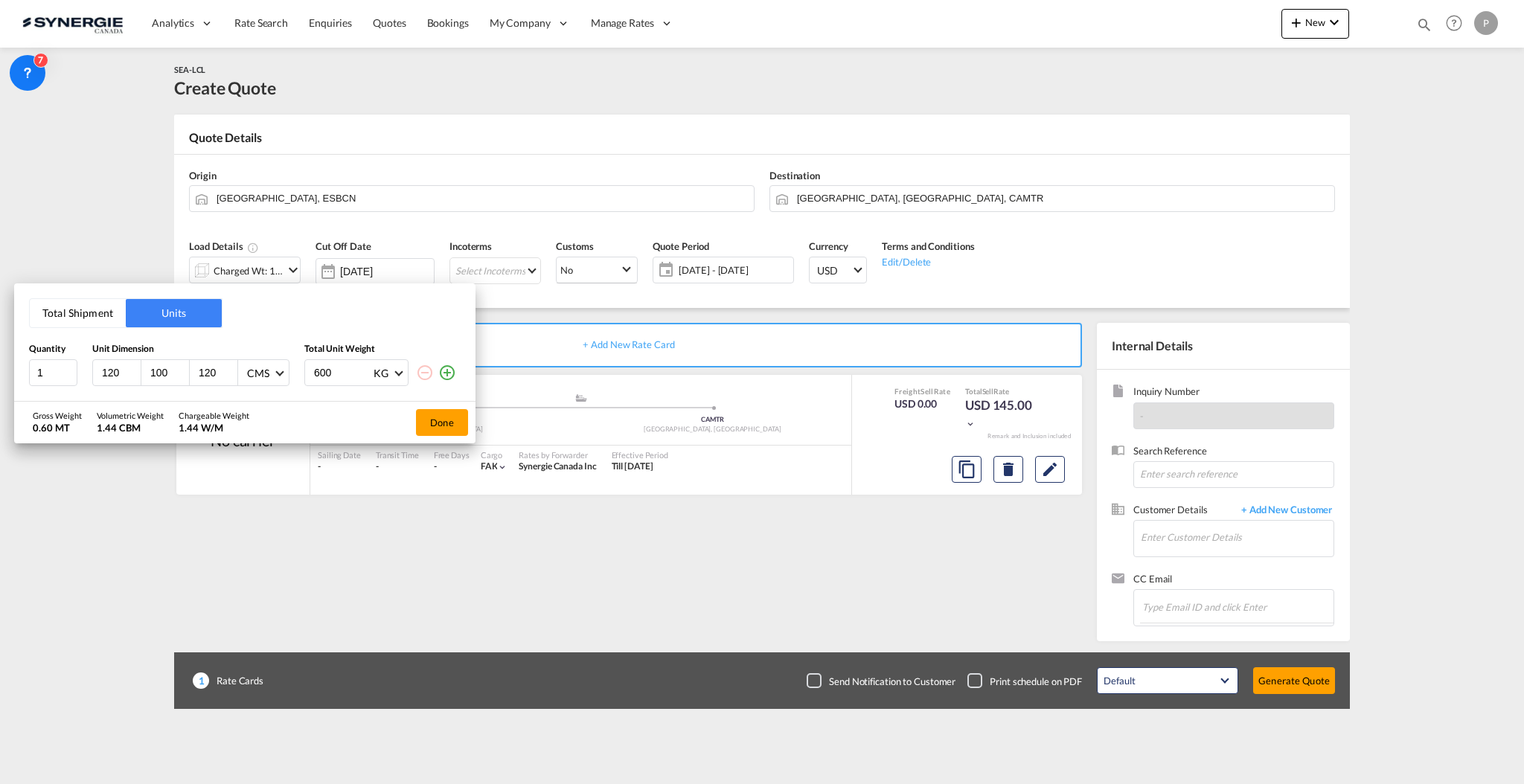
click at [137, 378] on input "120" at bounding box center [120, 373] width 40 height 14
type input "83"
type input "57"
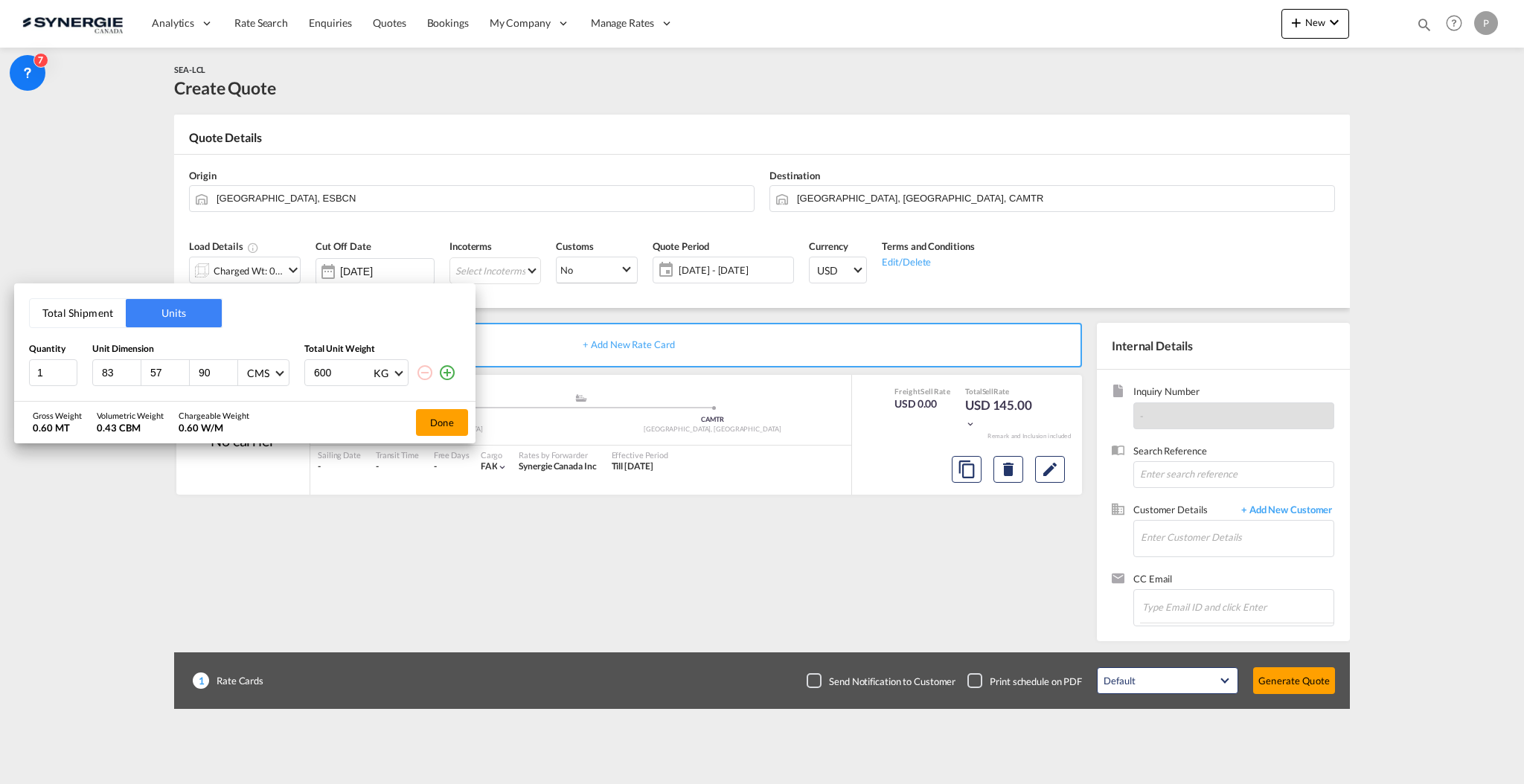
type input "90"
type input "100"
click at [419, 418] on button "Done" at bounding box center [441, 422] width 52 height 27
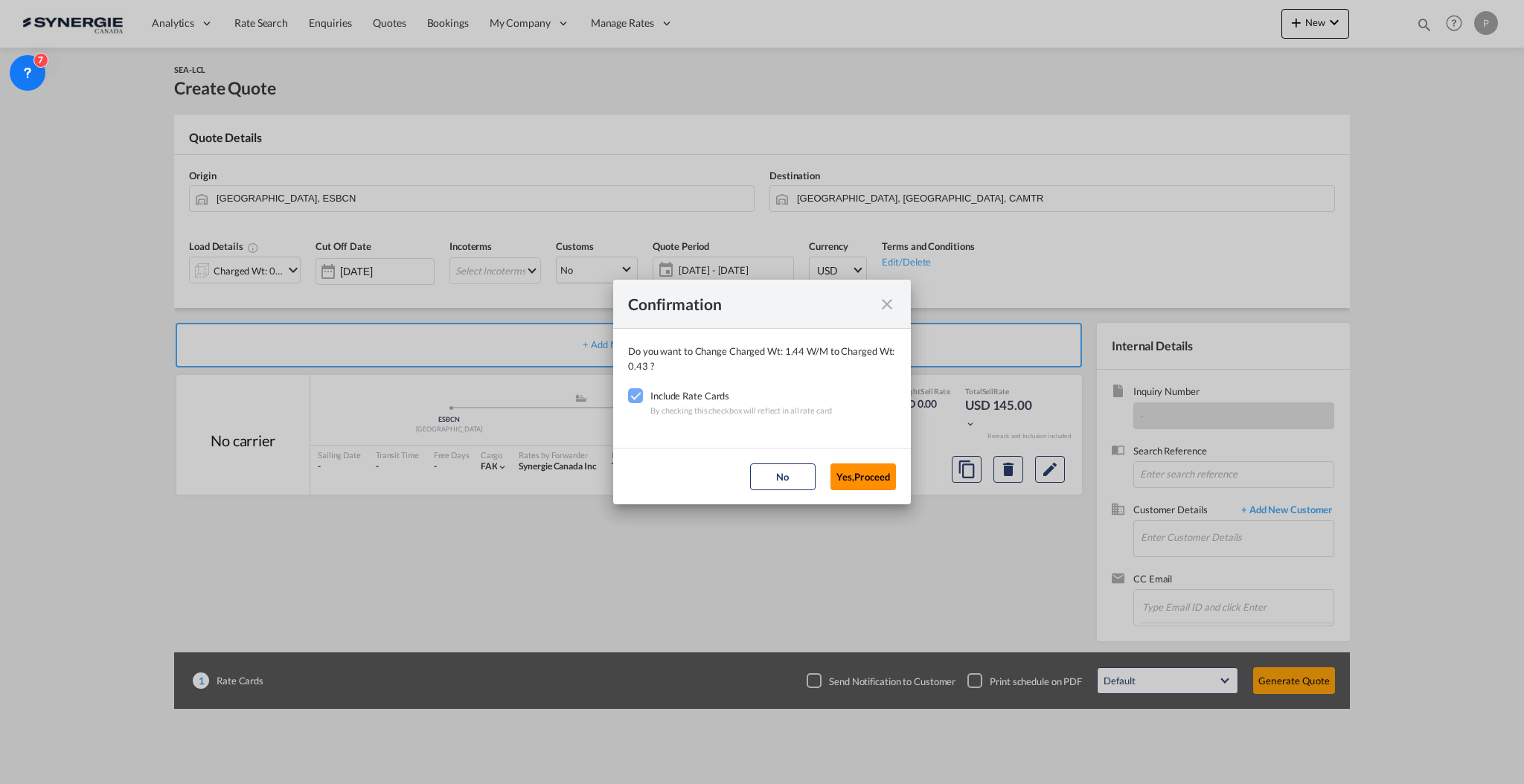
click at [881, 477] on button "Yes,Proceed" at bounding box center [863, 476] width 65 height 27
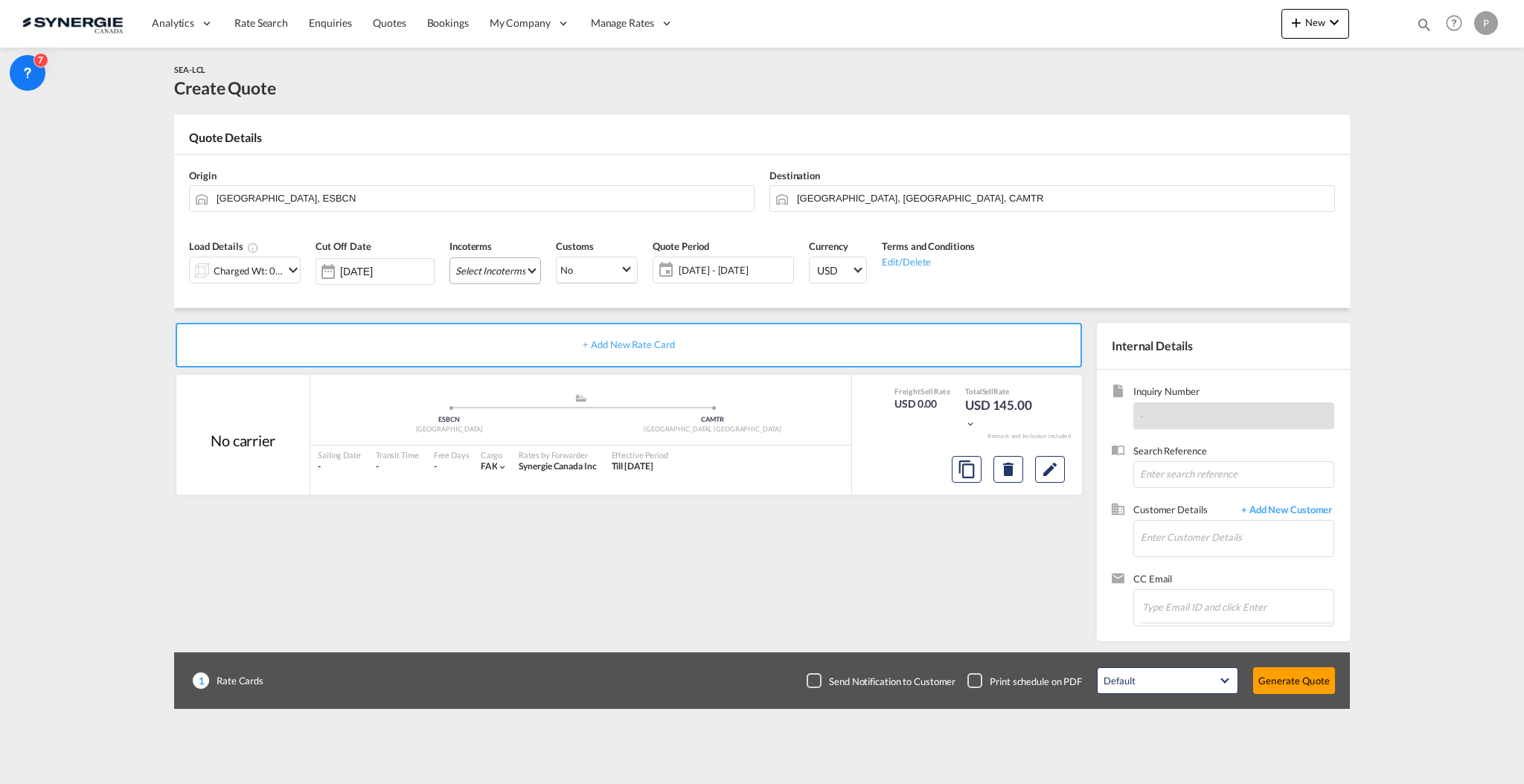
click at [514, 273] on md-select "Select Incoterms EXW - import Ex Works CIF - import Cost,Insurance and Freight …" at bounding box center [495, 270] width 92 height 27
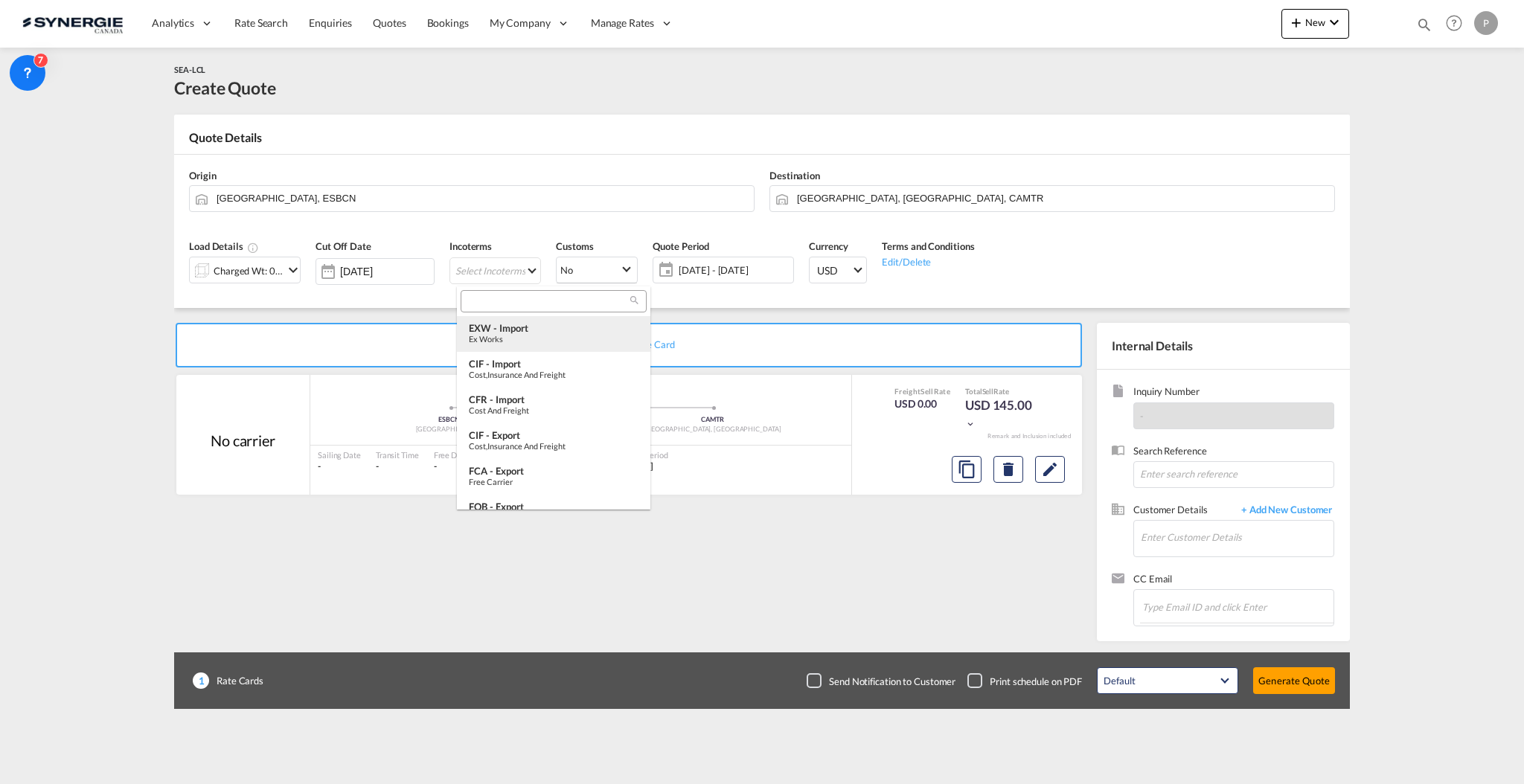
click at [514, 325] on div "EXW - import" at bounding box center [554, 328] width 170 height 12
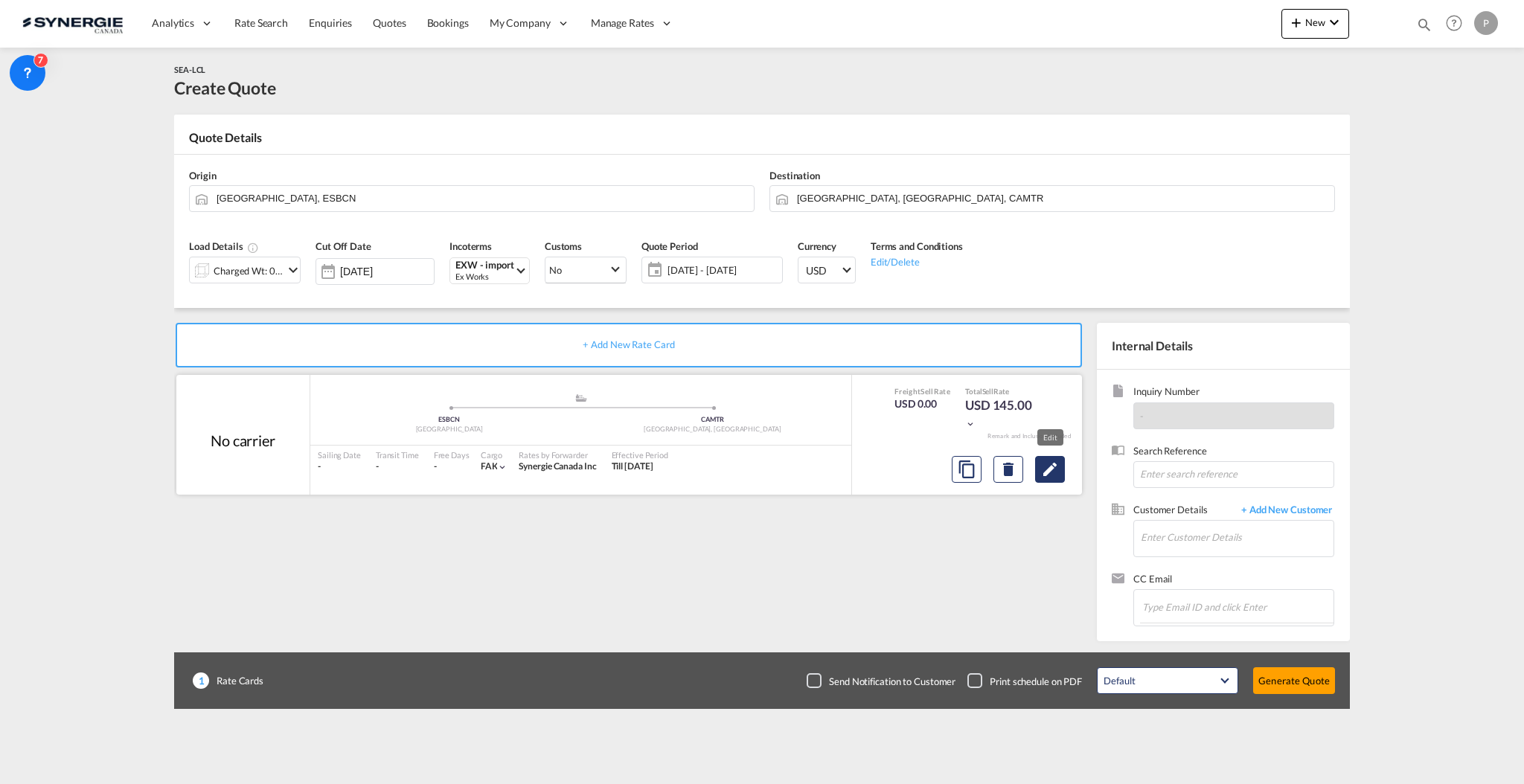
click at [1049, 465] on md-icon "Edit" at bounding box center [1050, 469] width 18 height 18
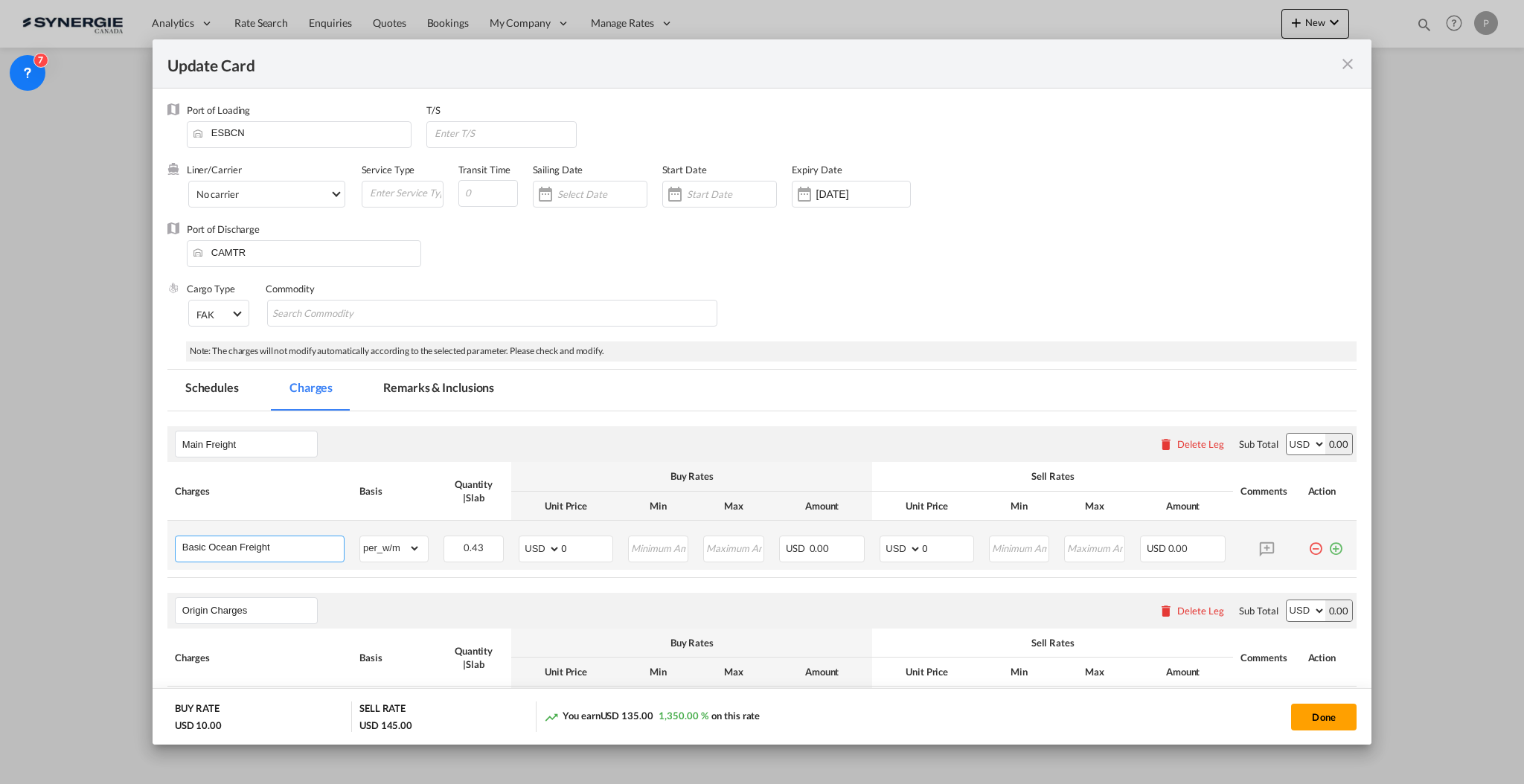
click at [291, 549] on input "Basic Ocean Freight" at bounding box center [262, 547] width 162 height 22
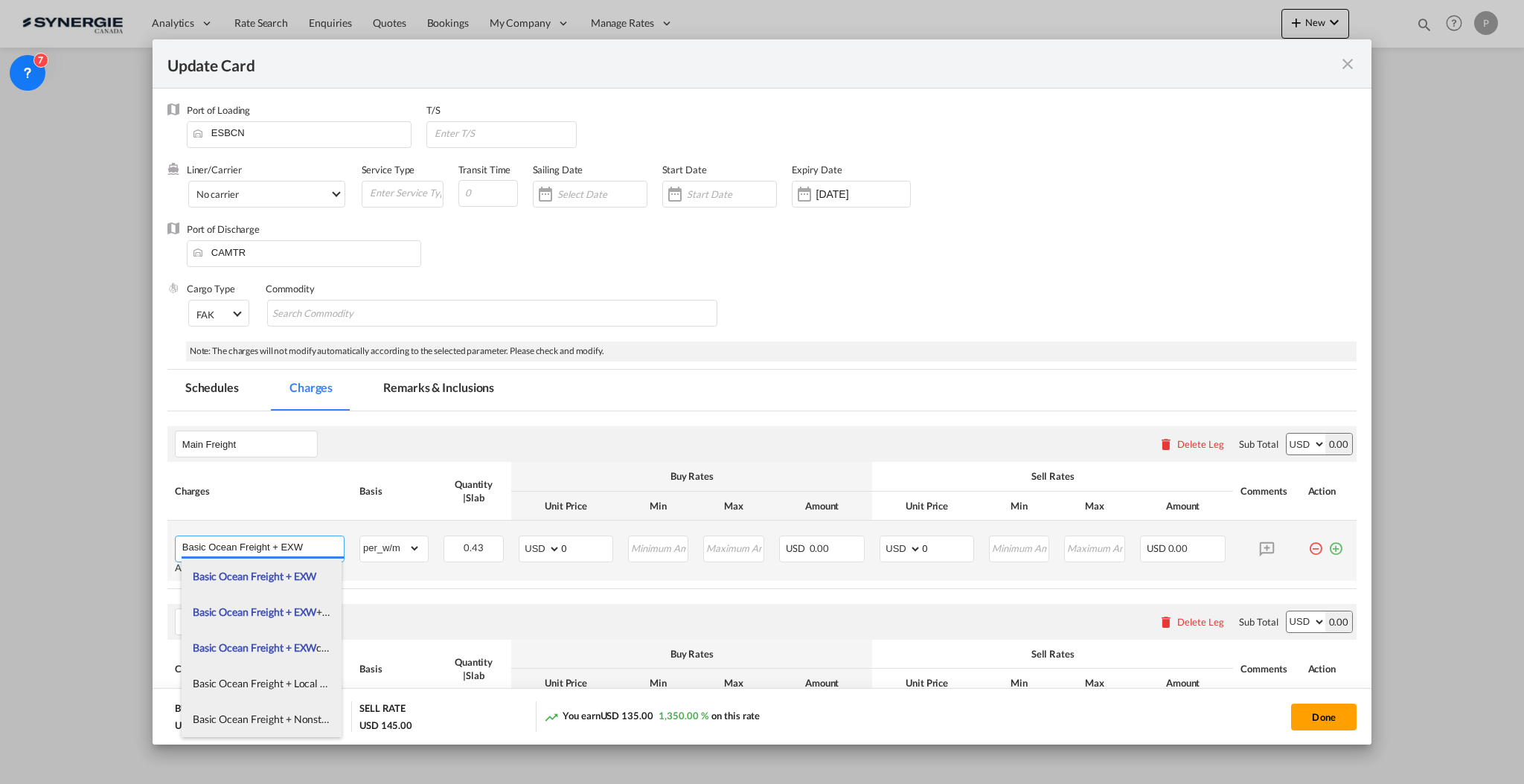
type input "Basic Ocean Freight + EXW"
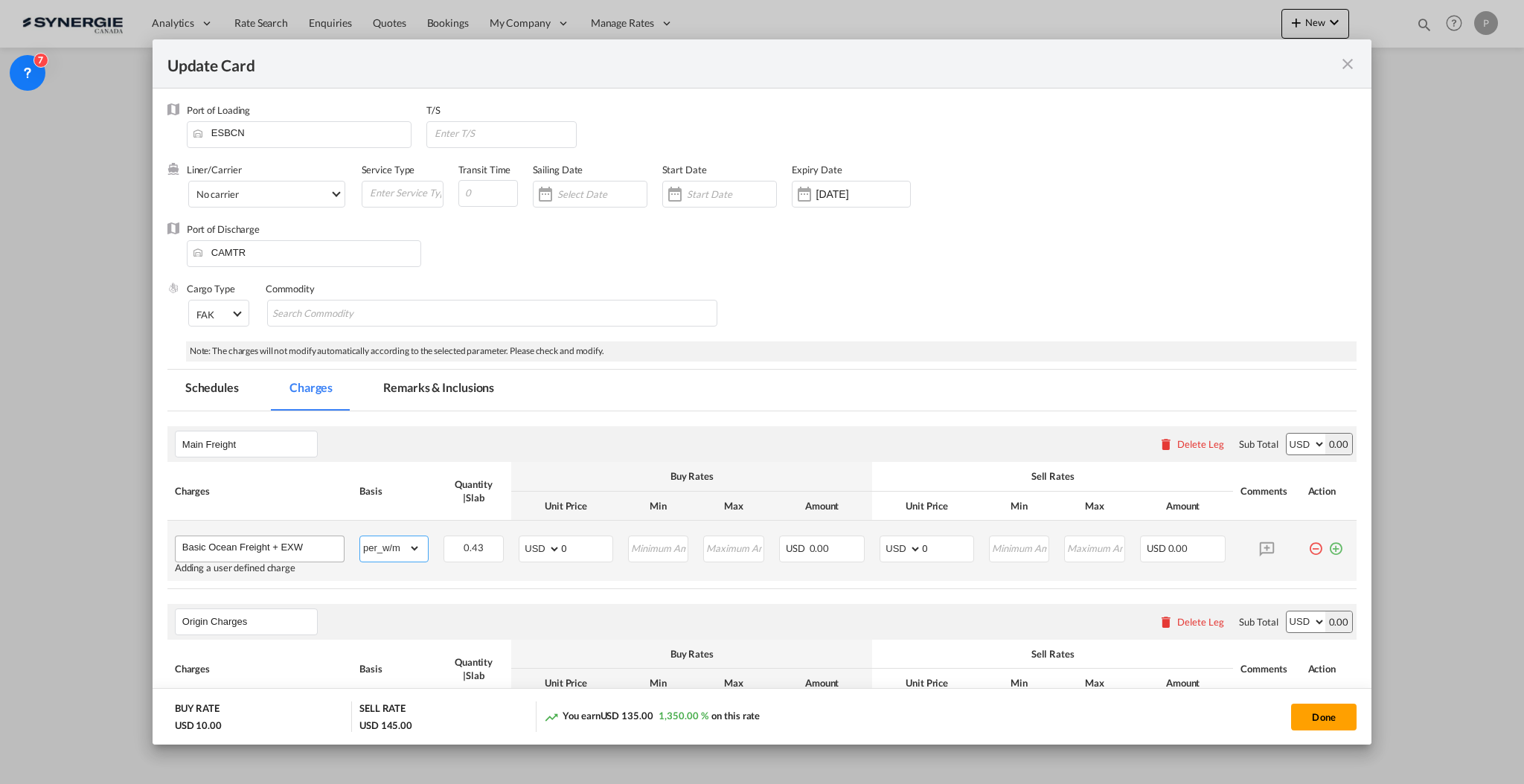
select select "flat"
click at [582, 547] on input "0" at bounding box center [587, 547] width 52 height 22
type input "410"
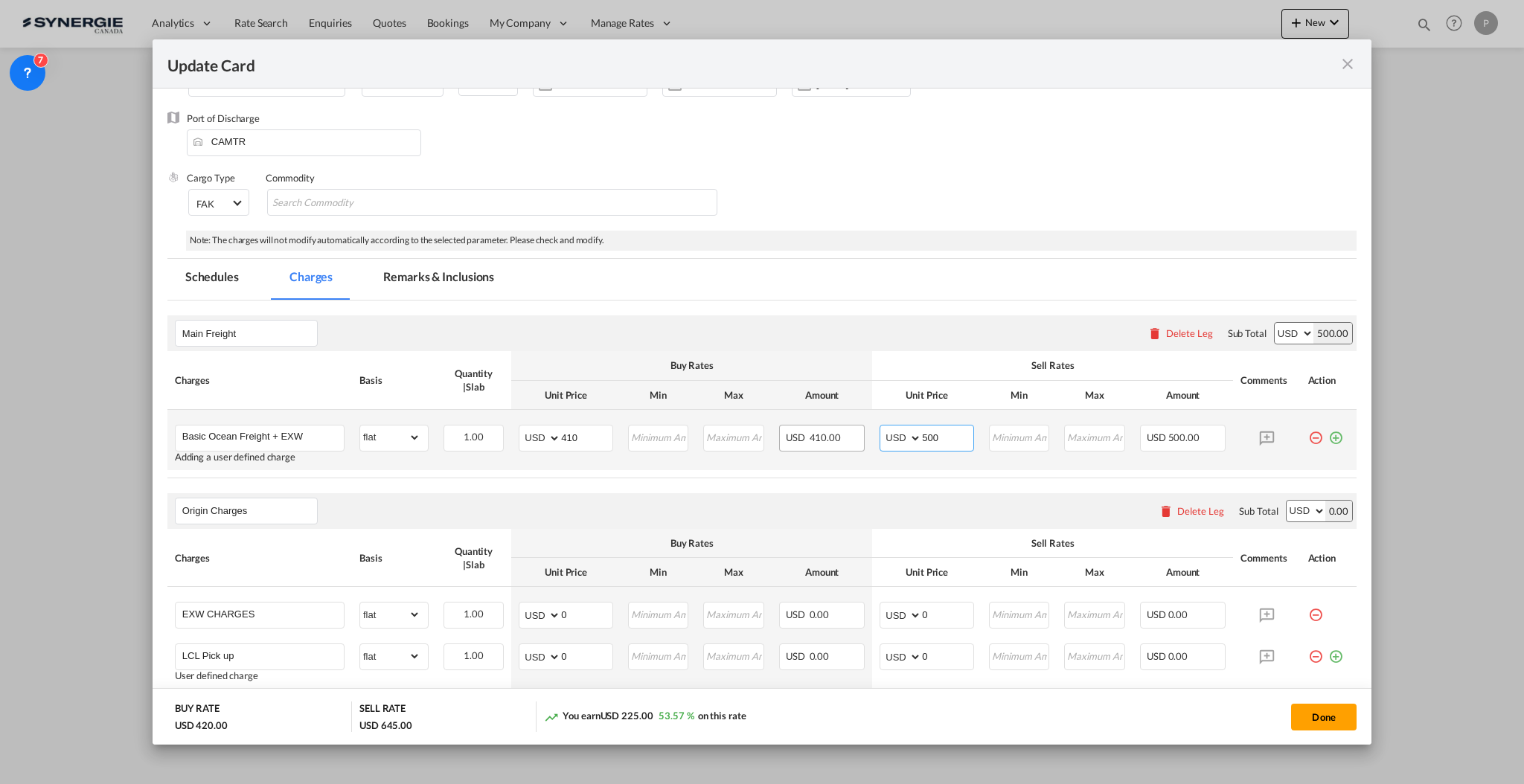
scroll to position [198, 0]
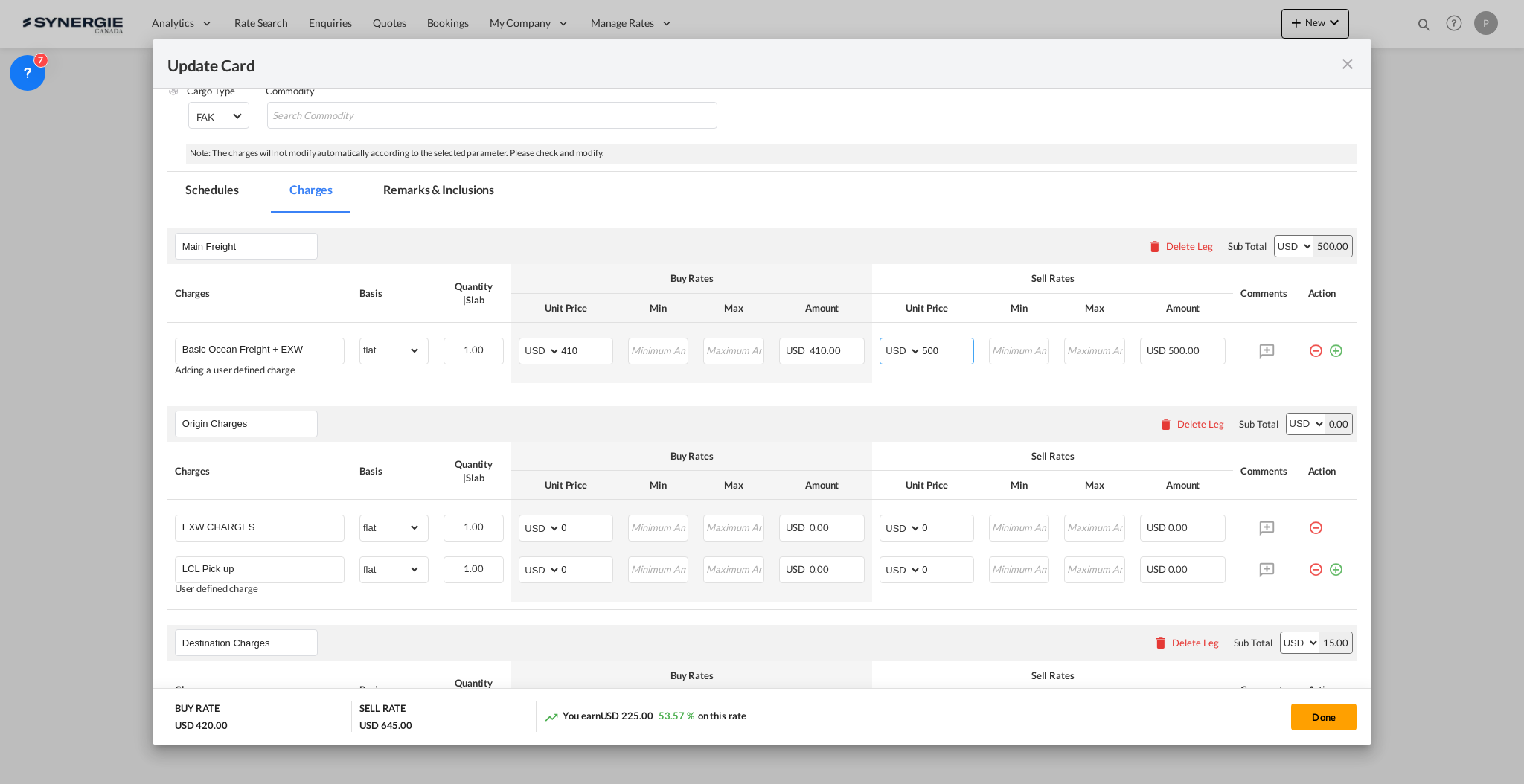
type input "500"
click at [1172, 415] on div "Delete Leg" at bounding box center [1191, 423] width 80 height 27
click at [1177, 418] on div "Delete Leg" at bounding box center [1201, 424] width 47 height 12
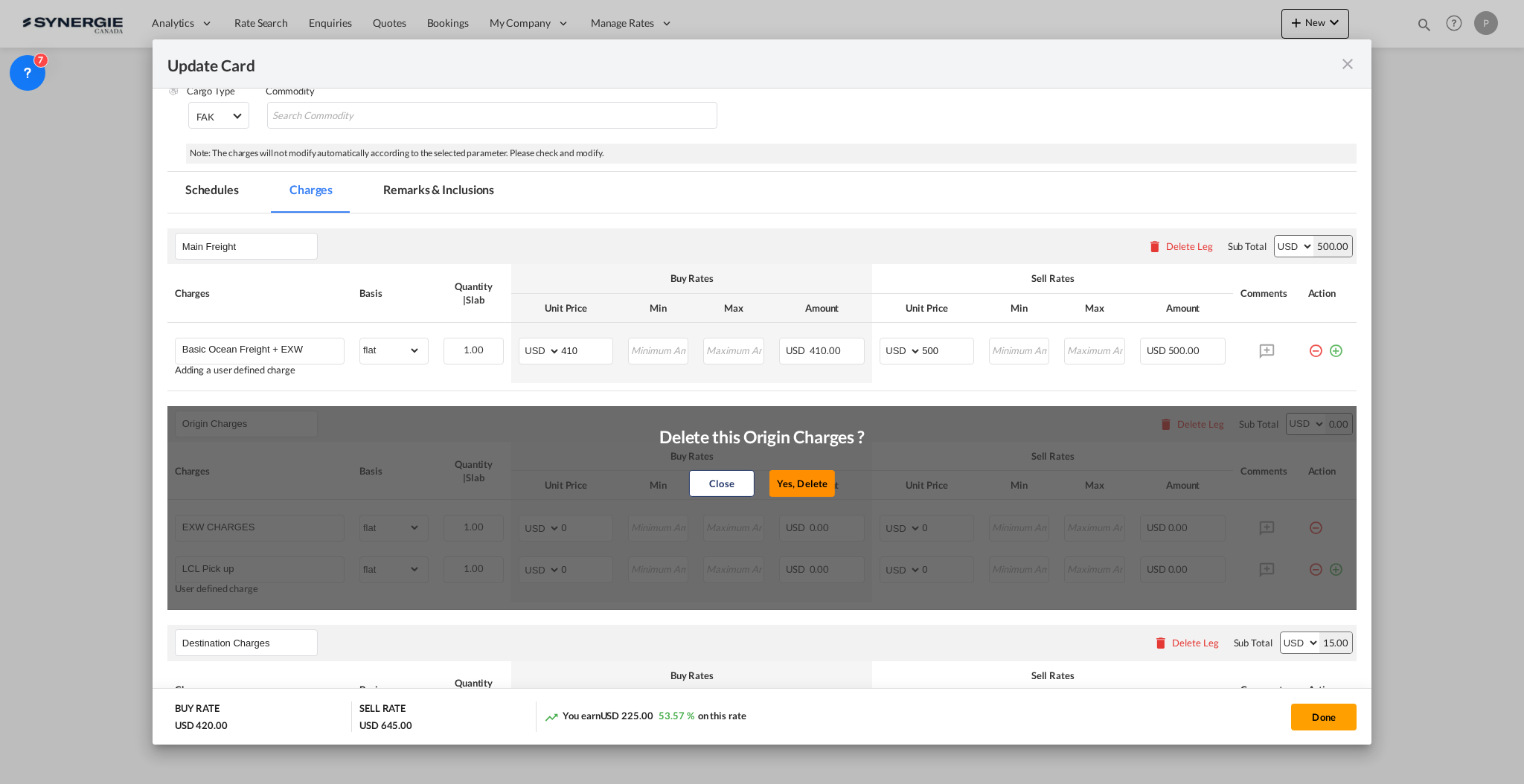
click at [800, 477] on button "Yes, Delete" at bounding box center [802, 483] width 65 height 27
type input "Destination Charges"
type input "Dock fee"
select select "per_hbl"
type input "Terminal fee"
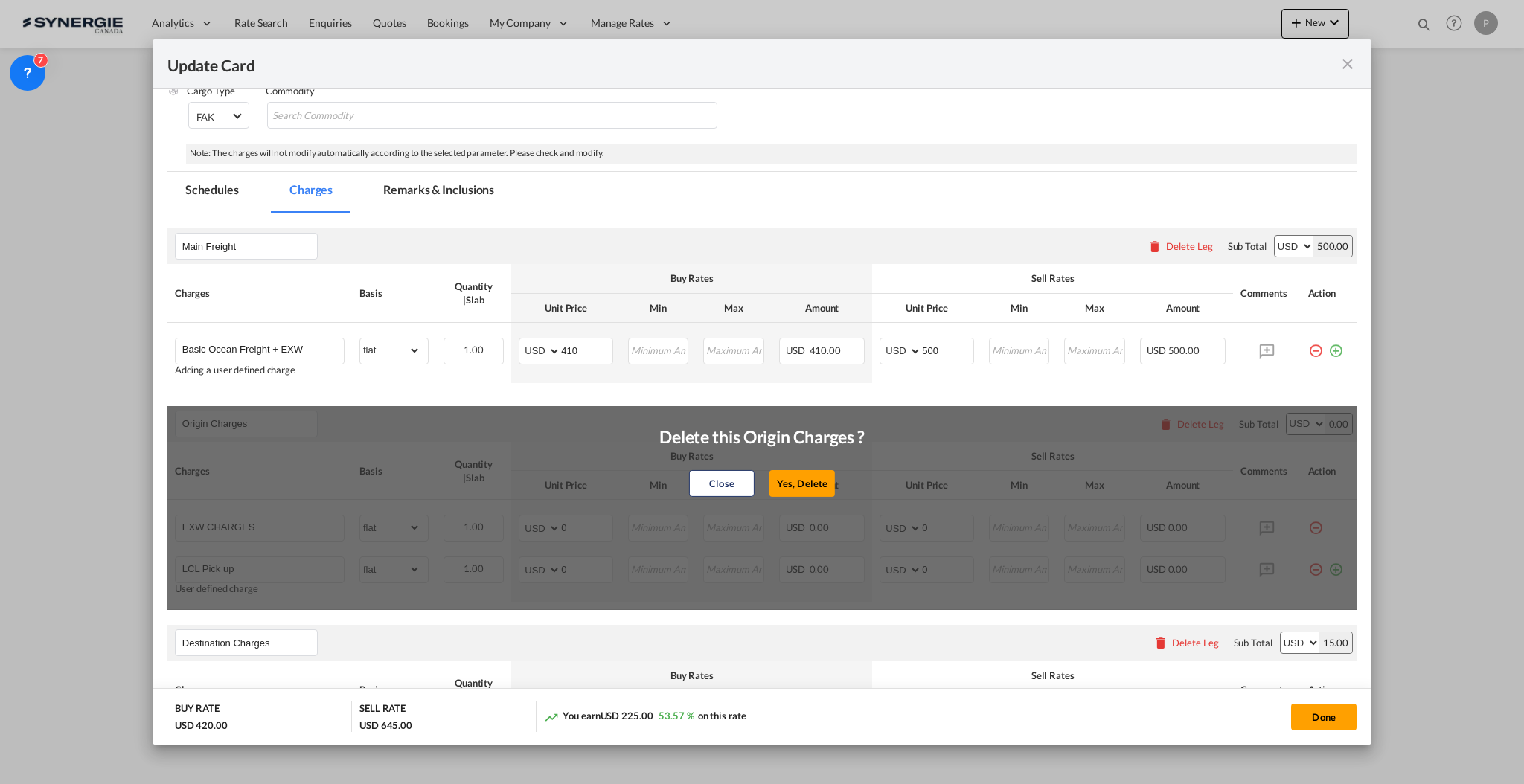
select select "per_w/m"
type input "Doc and Handling fee"
type input "E-manifest"
select select "per_bl"
type input "35"
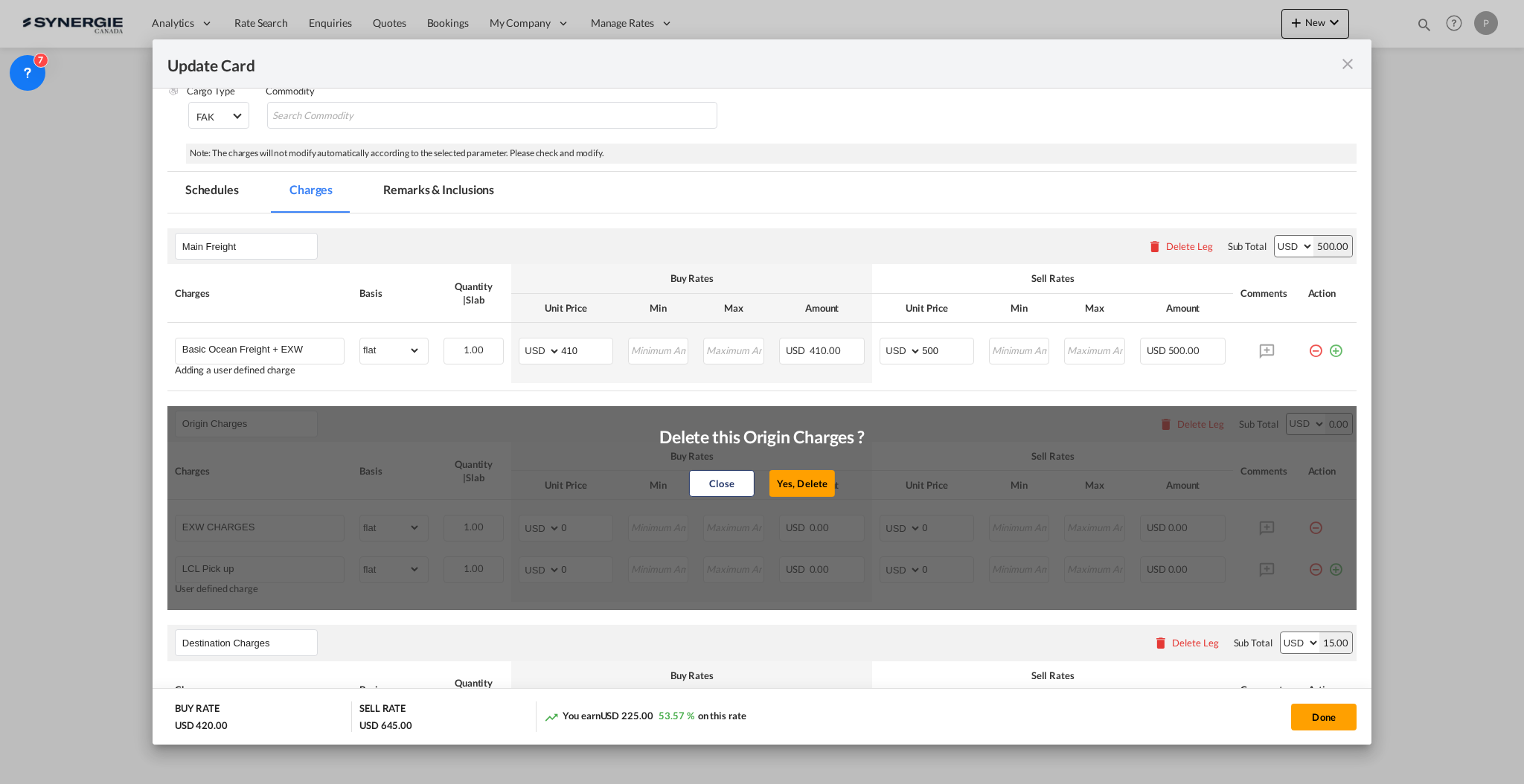
type input "Doc Fee"
select select "per_bl"
type input "30"
type input "Handling fee"
type input "0"
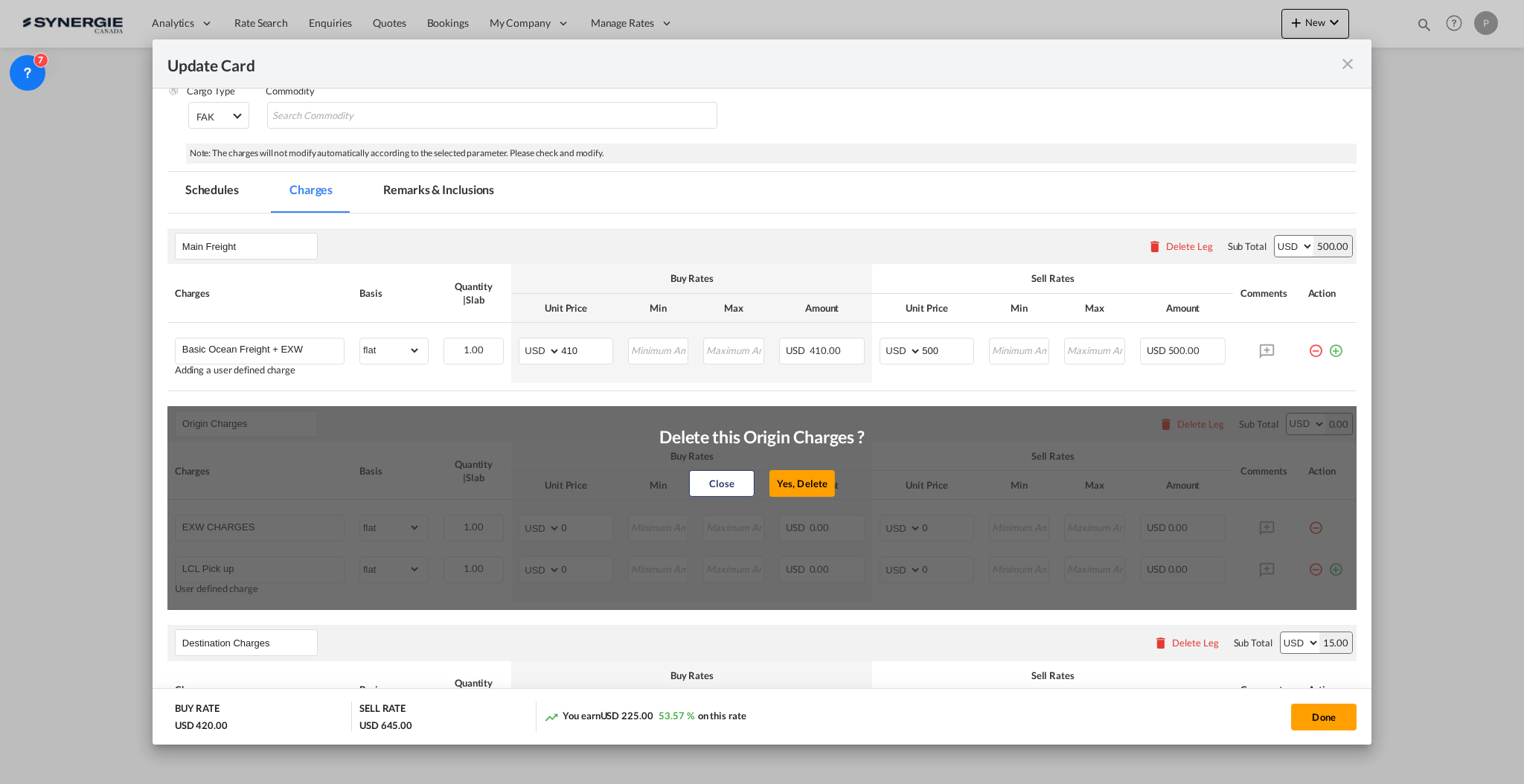
type input "65"
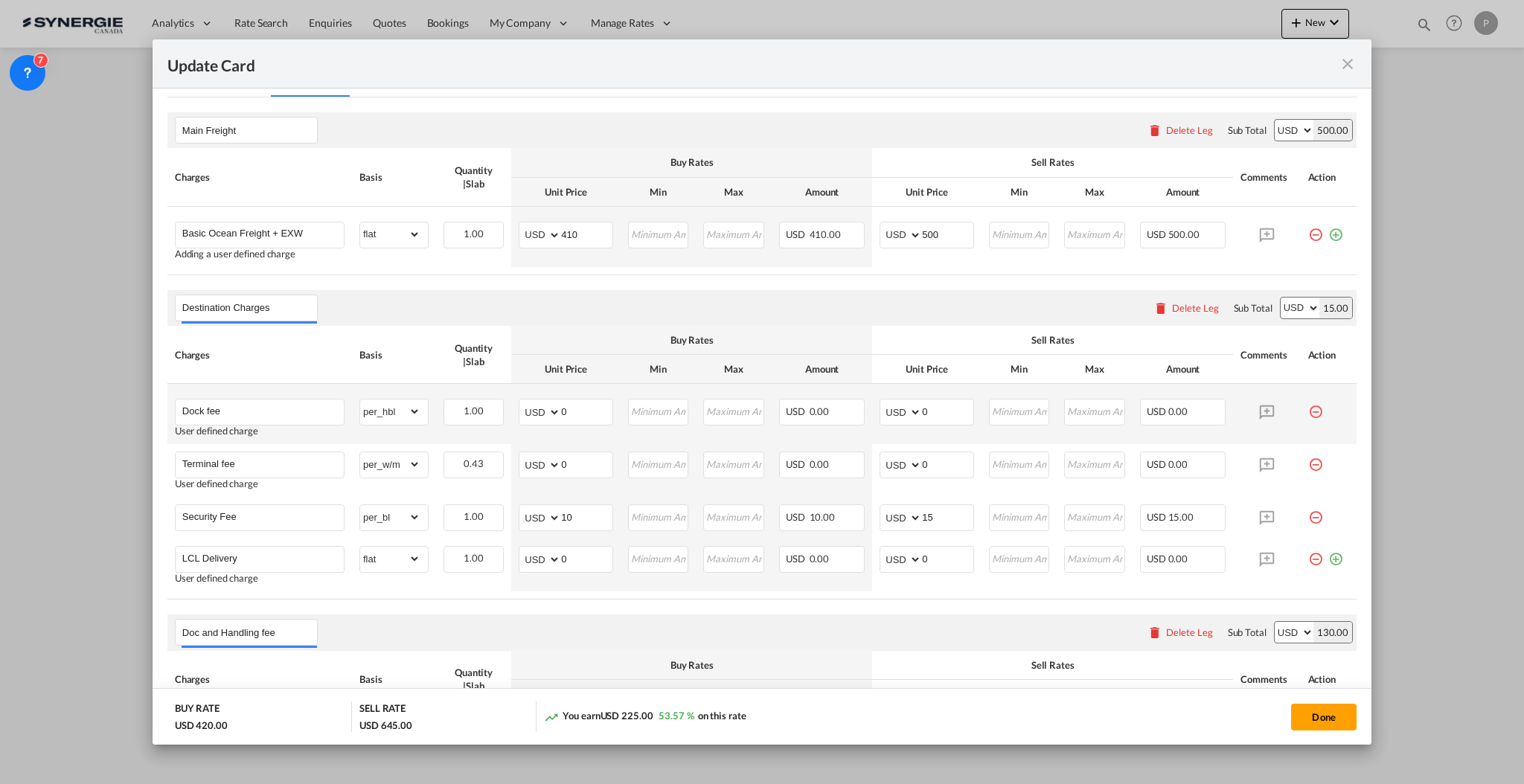
scroll to position [397, 0]
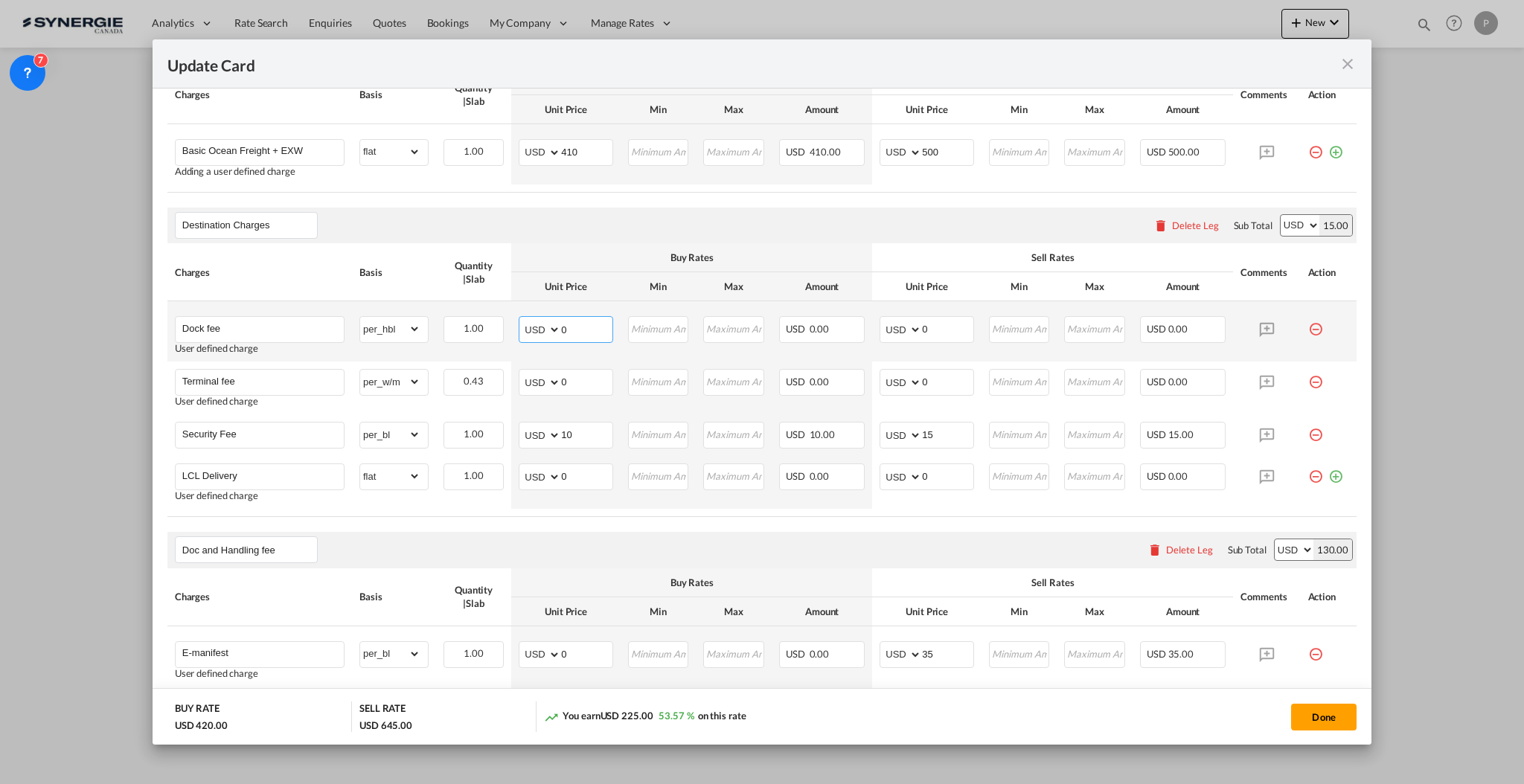
click at [587, 330] on input "0" at bounding box center [587, 328] width 52 height 22
type input "35"
type input "60"
click at [591, 370] on input "0" at bounding box center [587, 381] width 52 height 22
